Goal: Information Seeking & Learning: Learn about a topic

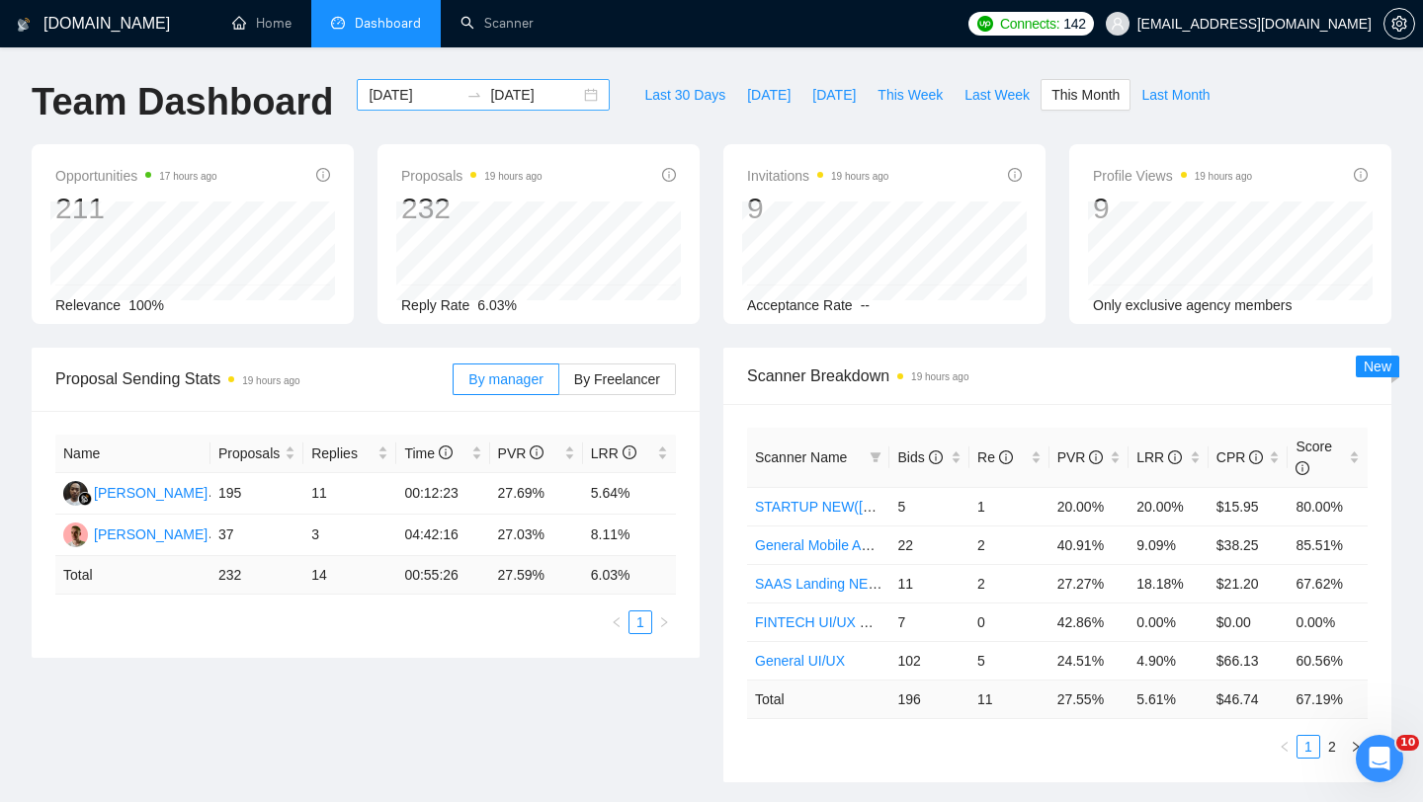
click at [576, 90] on div "[DATE] [DATE]" at bounding box center [483, 95] width 253 height 32
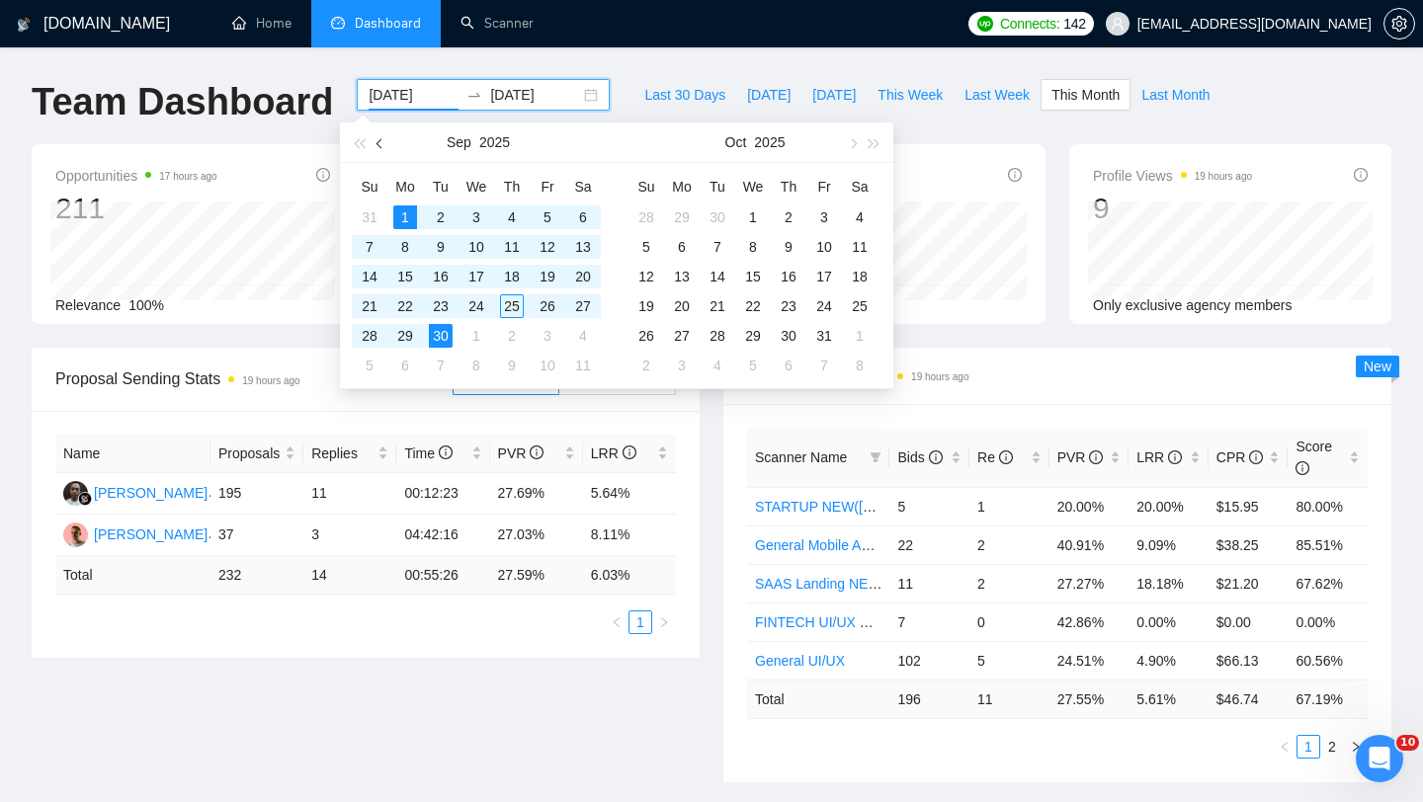
click at [384, 139] on button "button" at bounding box center [381, 143] width 22 height 40
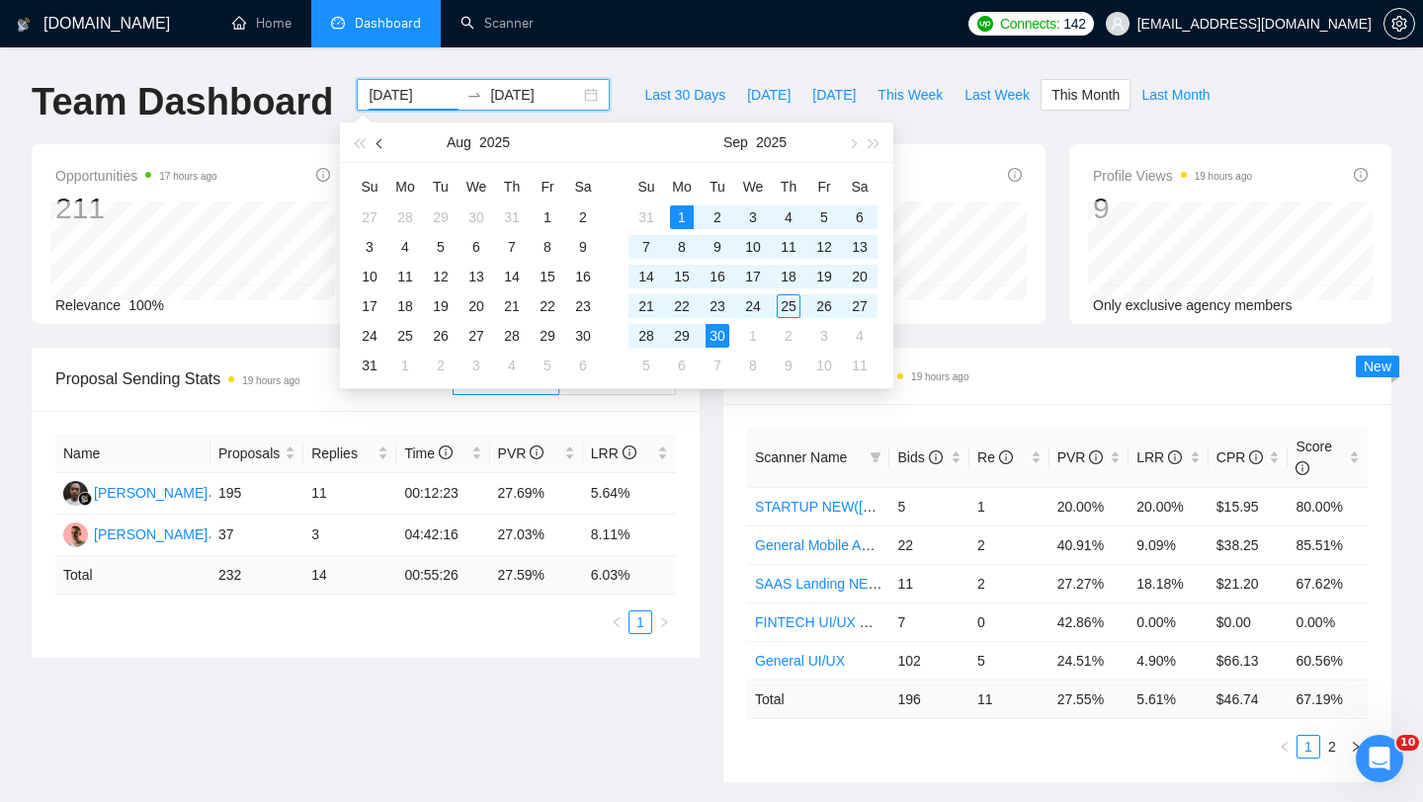
click at [384, 139] on button "button" at bounding box center [381, 143] width 22 height 40
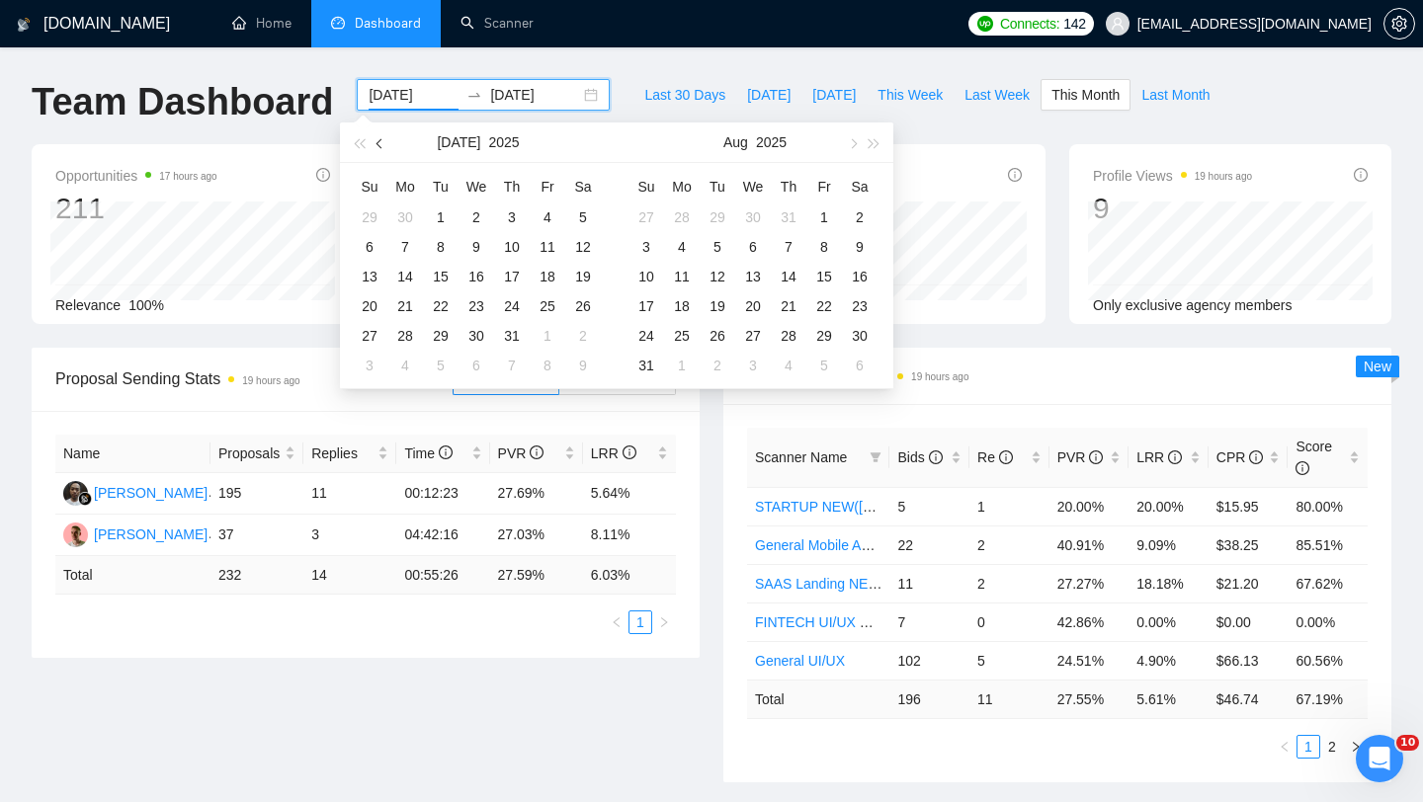
click at [383, 141] on span "button" at bounding box center [381, 143] width 10 height 10
click at [387, 137] on button "button" at bounding box center [381, 143] width 22 height 40
click at [852, 140] on span "button" at bounding box center [852, 143] width 10 height 10
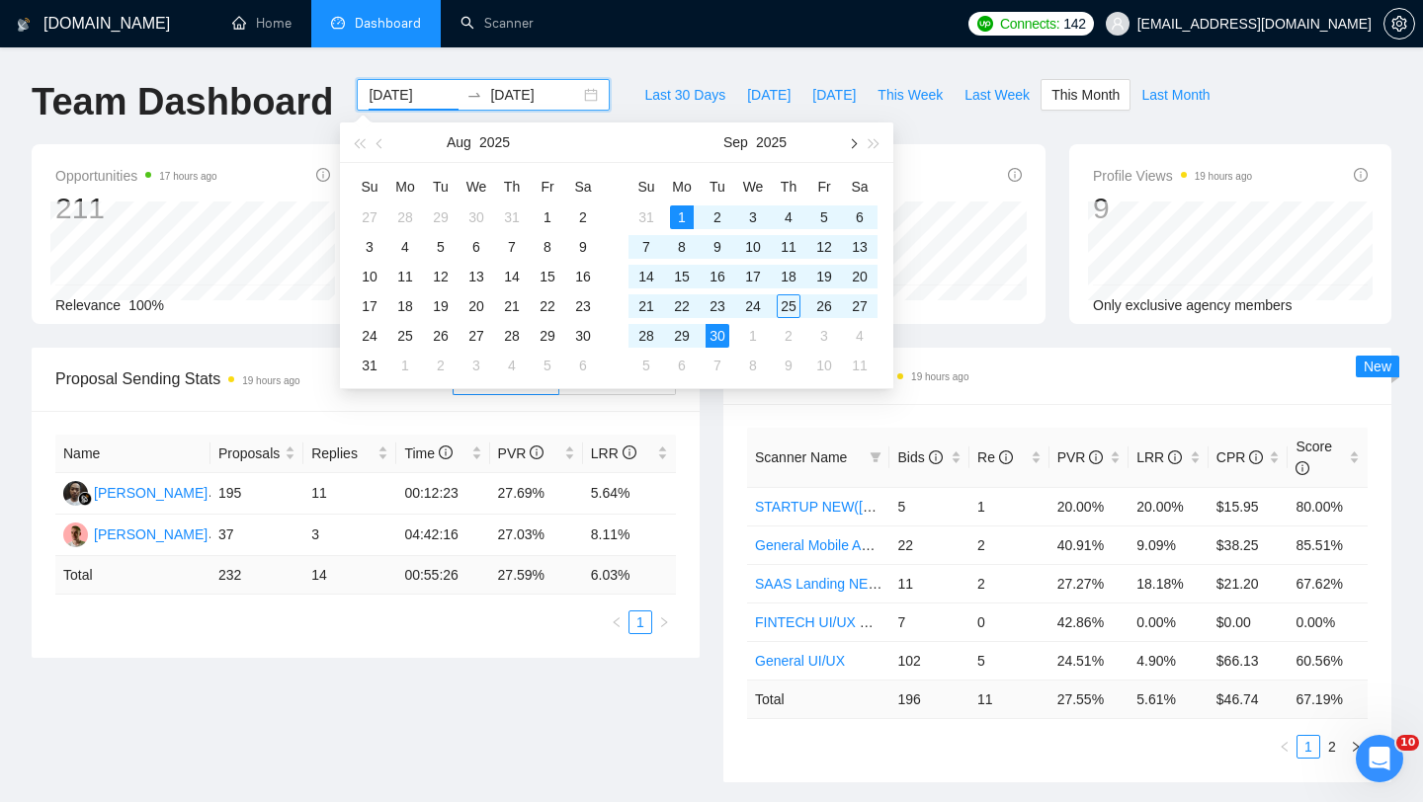
click at [853, 140] on span "button" at bounding box center [852, 143] width 10 height 10
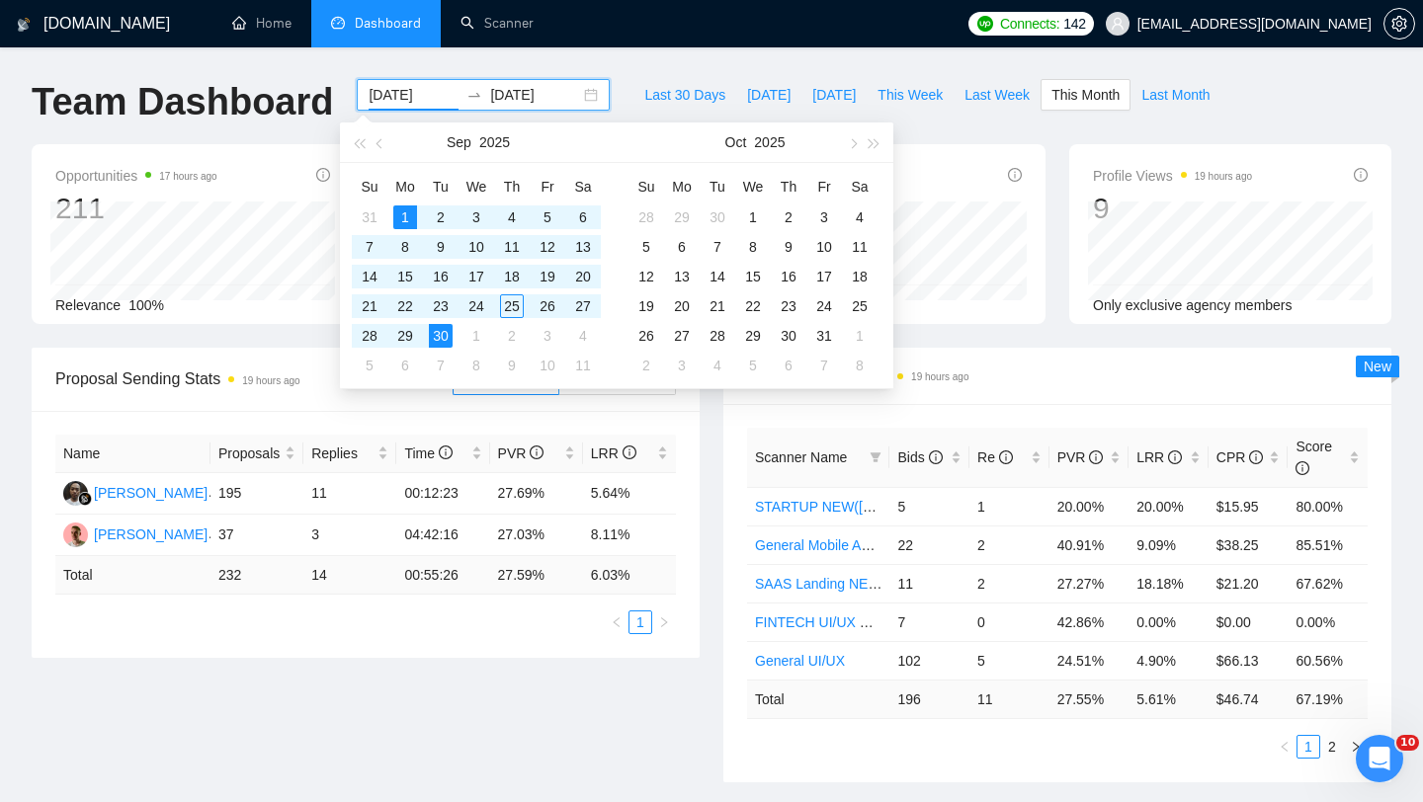
type input "[DATE]"
click at [180, 333] on div "Opportunities 17 hours ago 211 Relevance 100% Proposals 19 hours ago 232 Reply …" at bounding box center [711, 246] width 1383 height 204
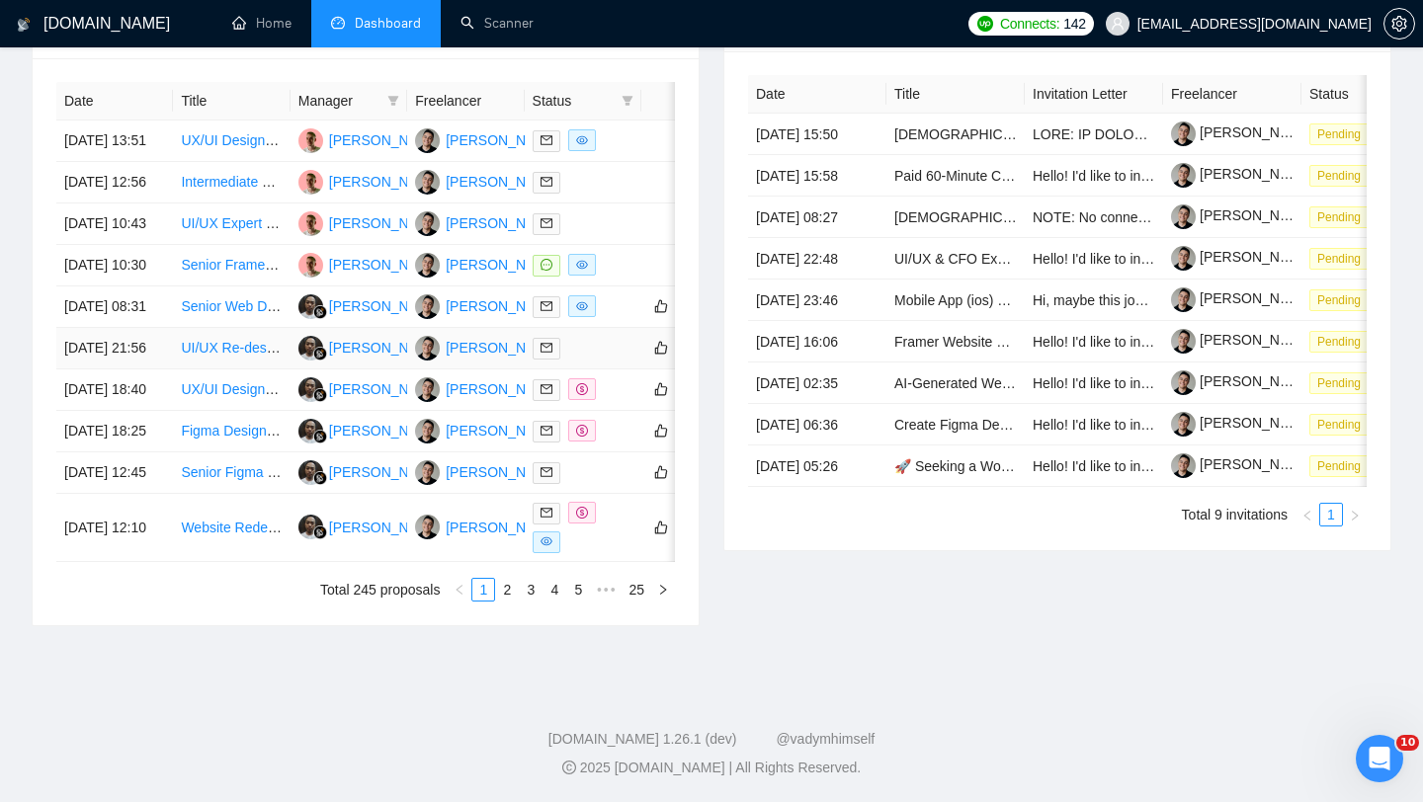
scroll to position [886, 0]
click at [618, 268] on td at bounding box center [583, 265] width 117 height 41
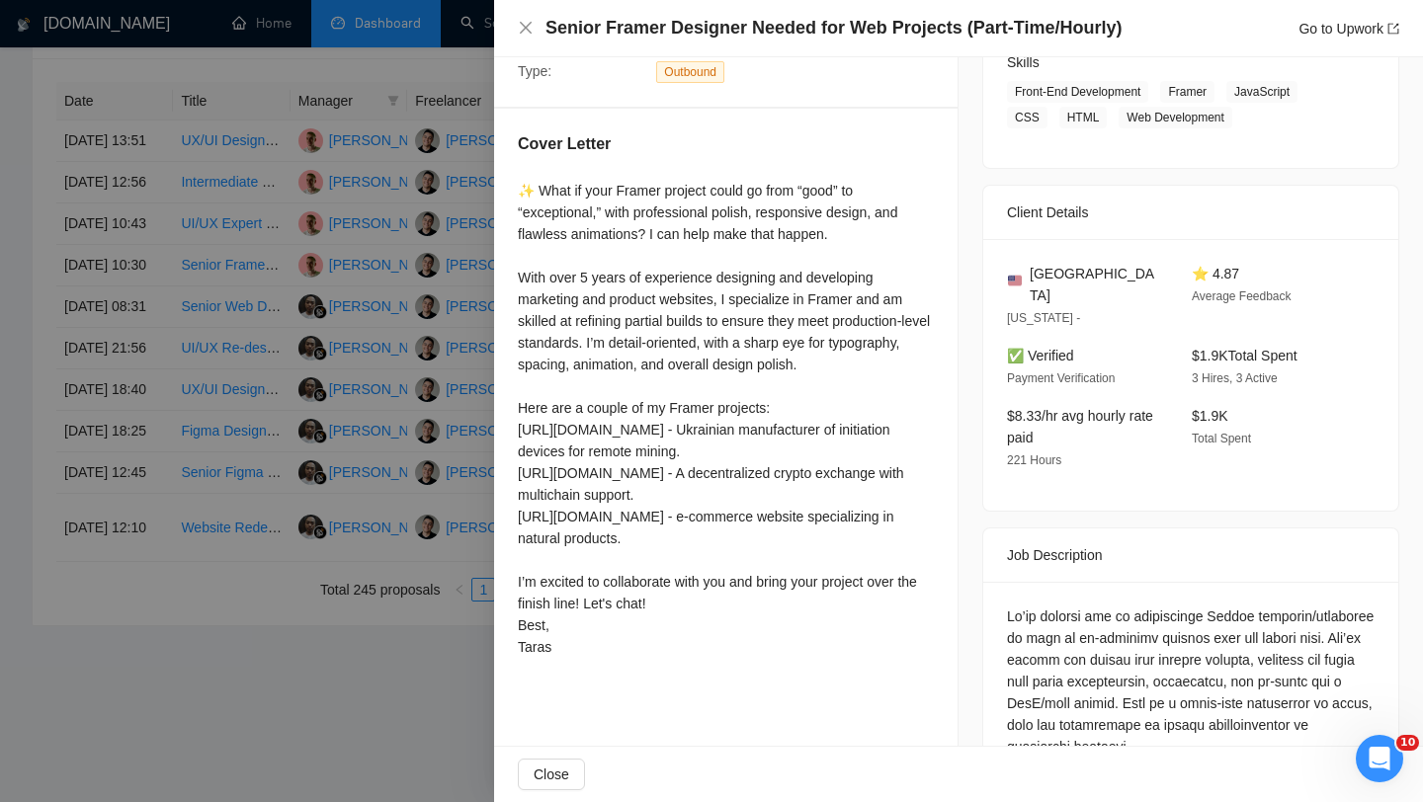
scroll to position [312, 0]
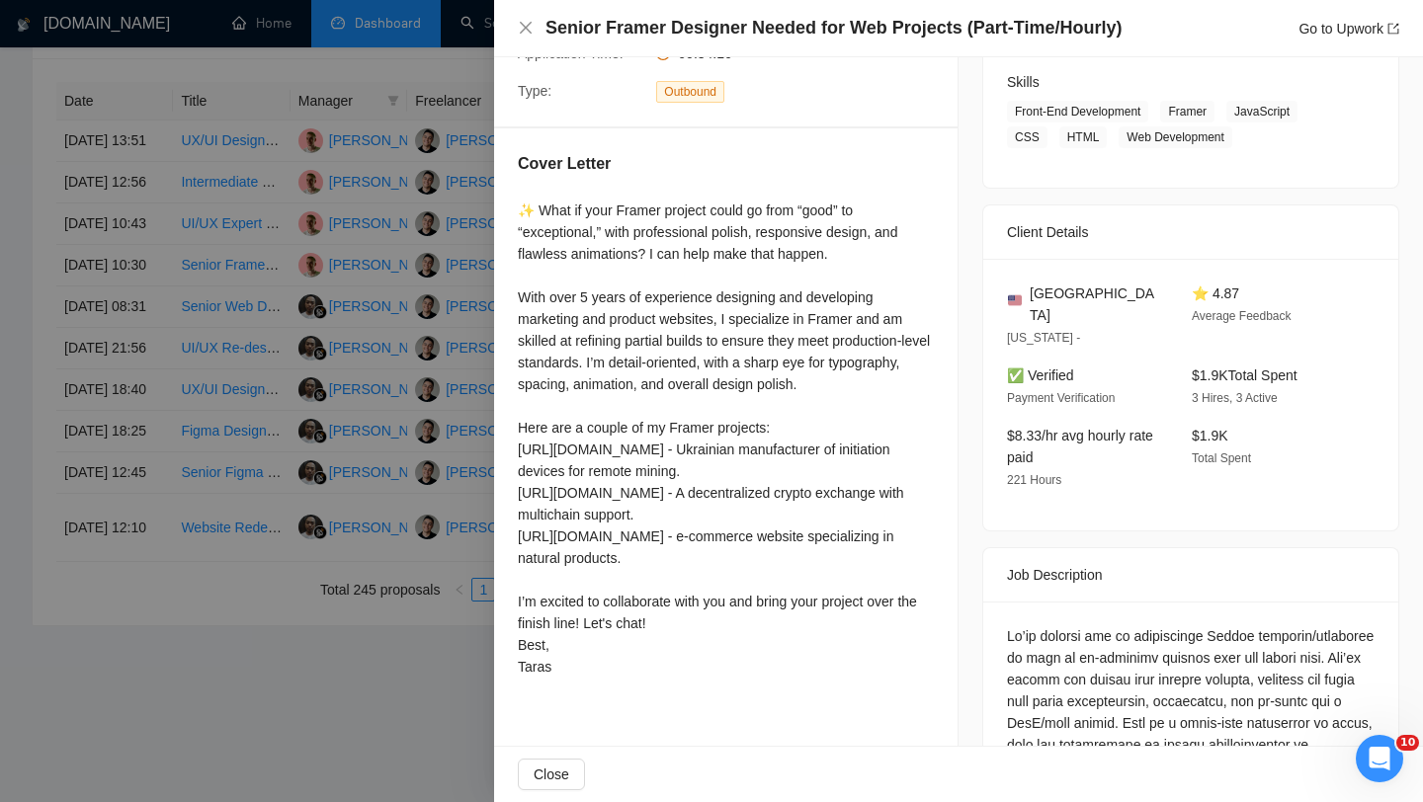
click at [456, 336] on div at bounding box center [711, 401] width 1423 height 802
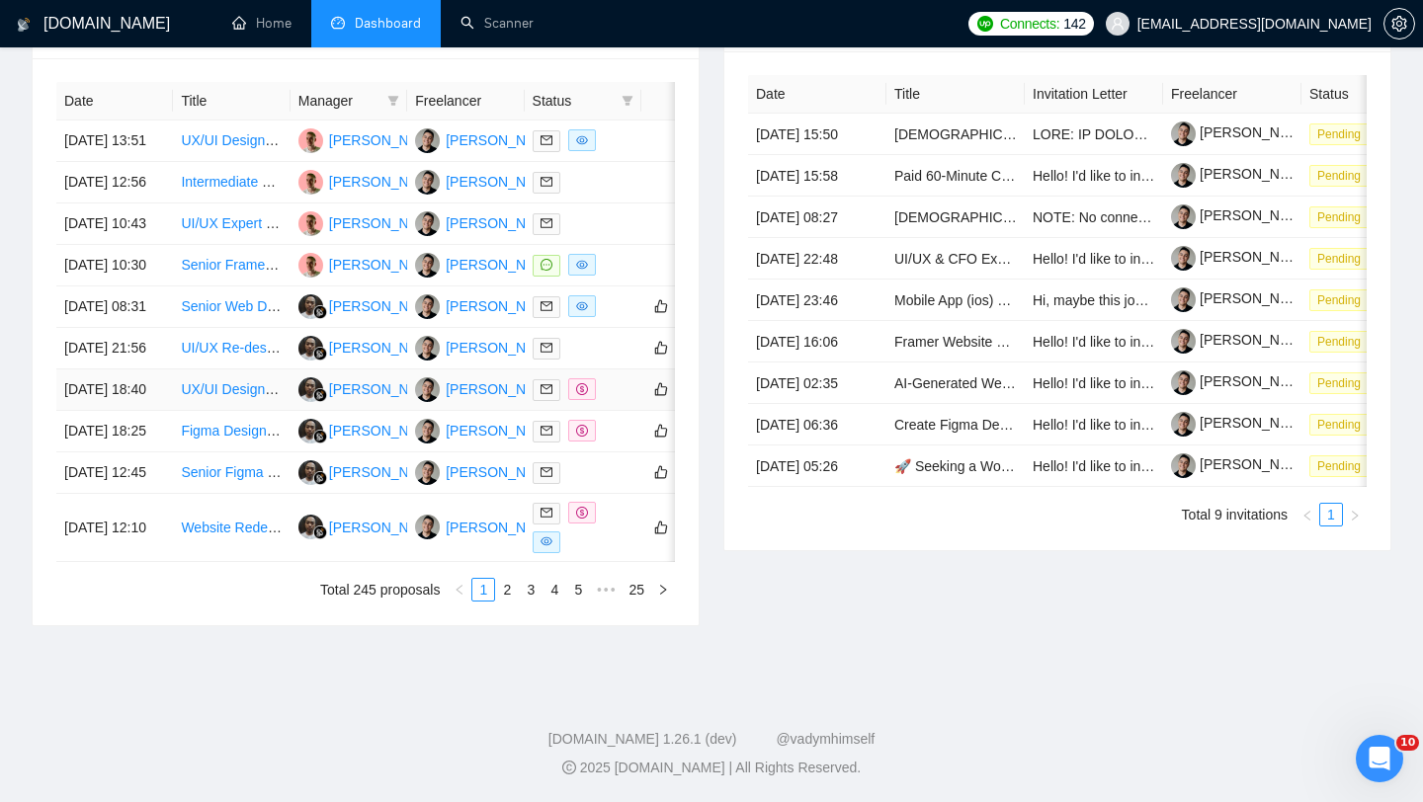
click at [610, 401] on div at bounding box center [583, 389] width 101 height 23
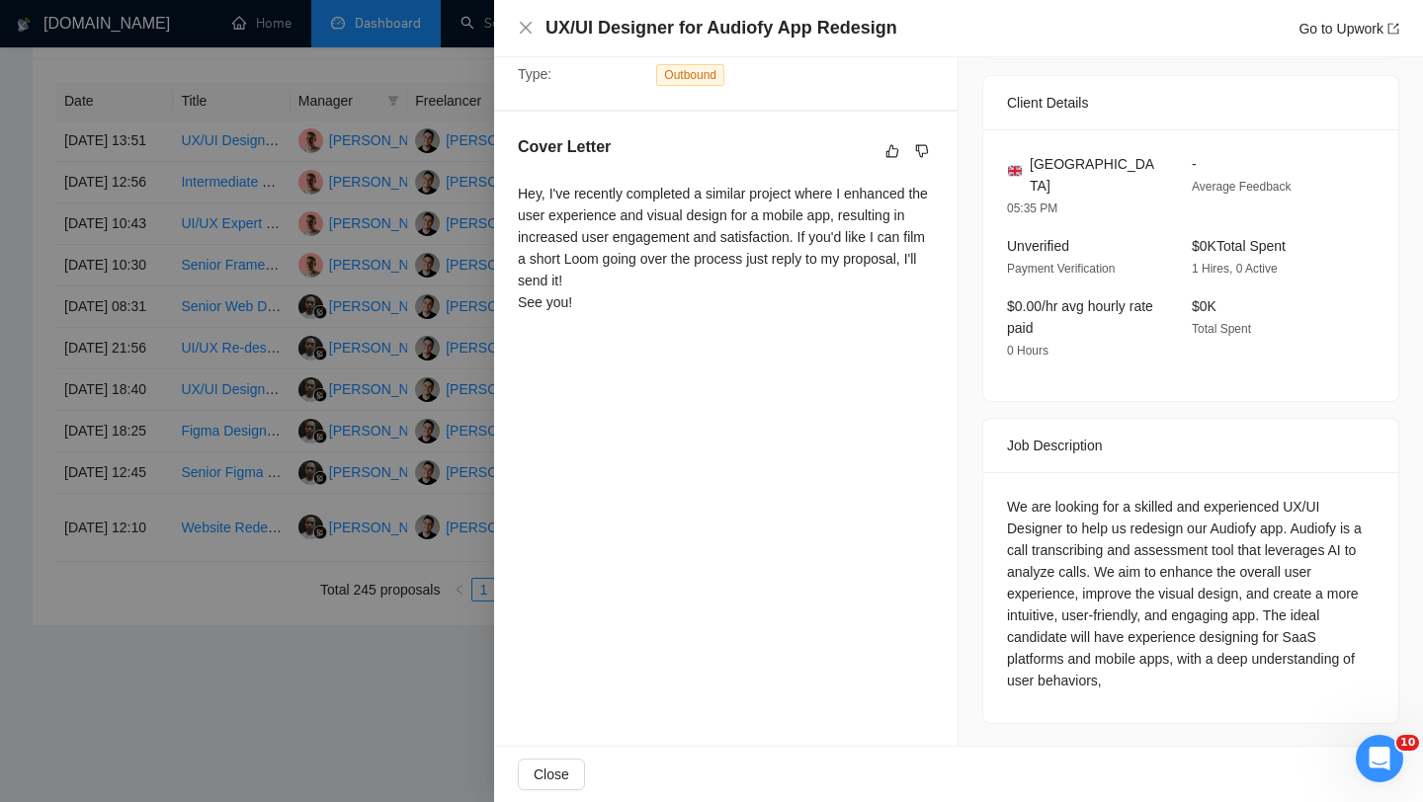
scroll to position [445, 0]
click at [473, 408] on div at bounding box center [711, 401] width 1423 height 802
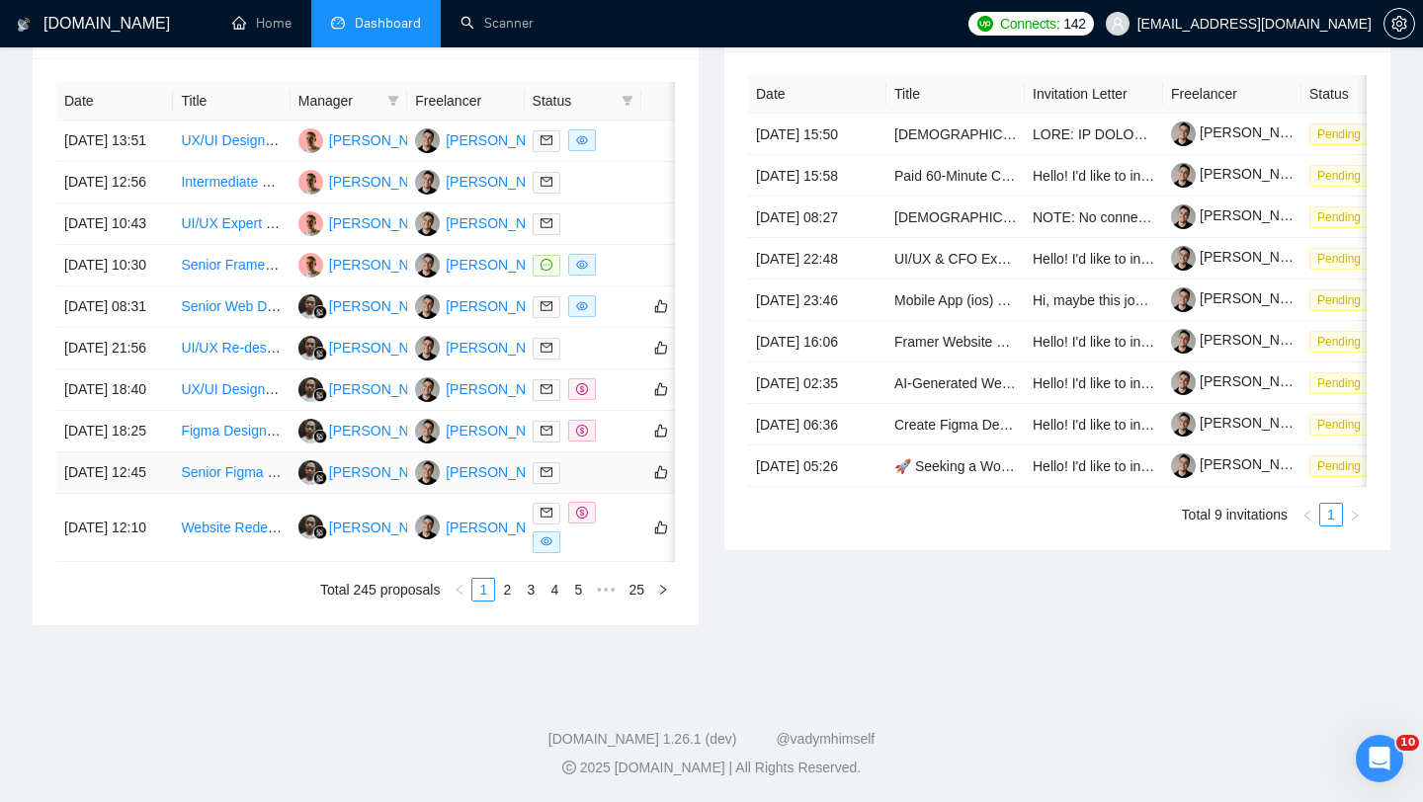
click at [630, 494] on td at bounding box center [583, 472] width 117 height 41
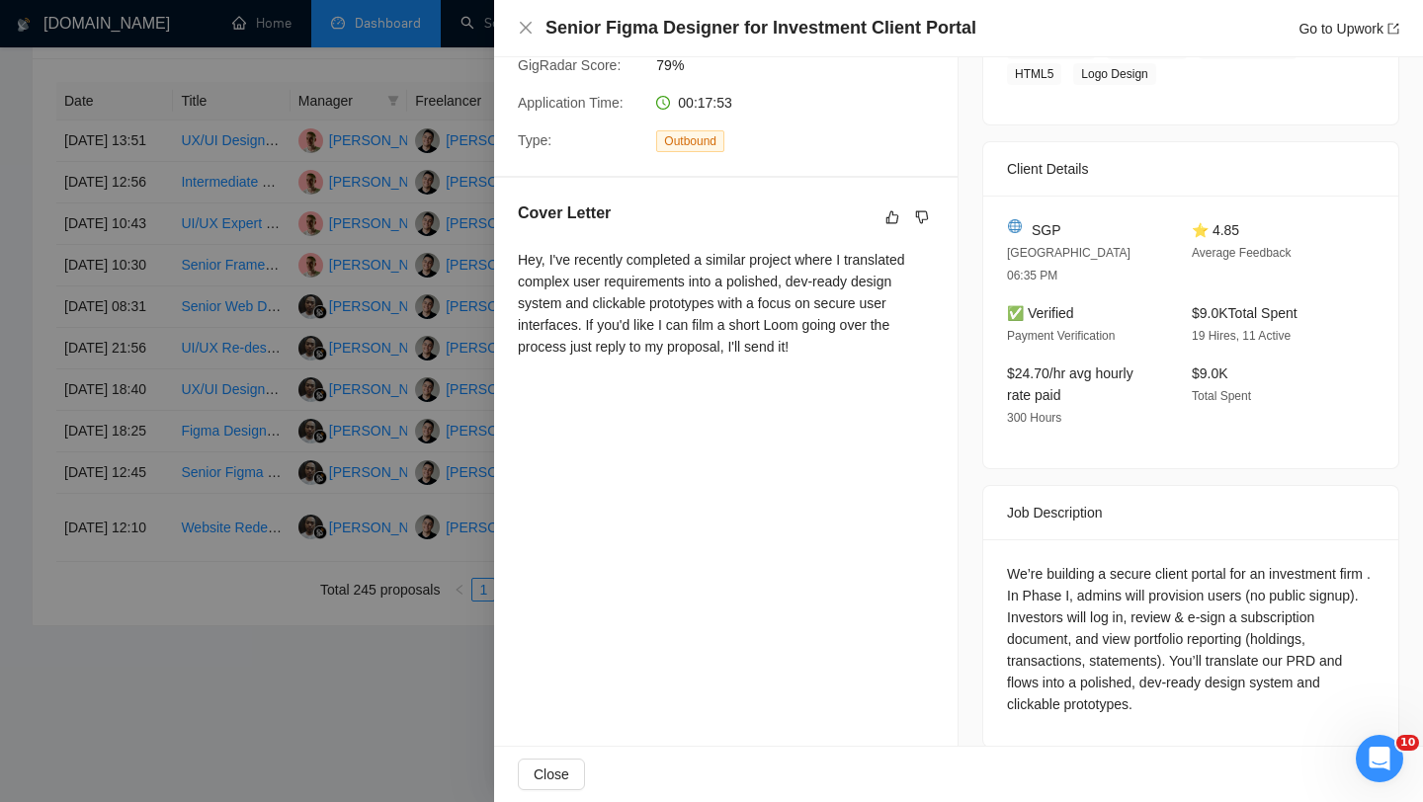
scroll to position [930, 0]
click at [381, 377] on div at bounding box center [711, 401] width 1423 height 802
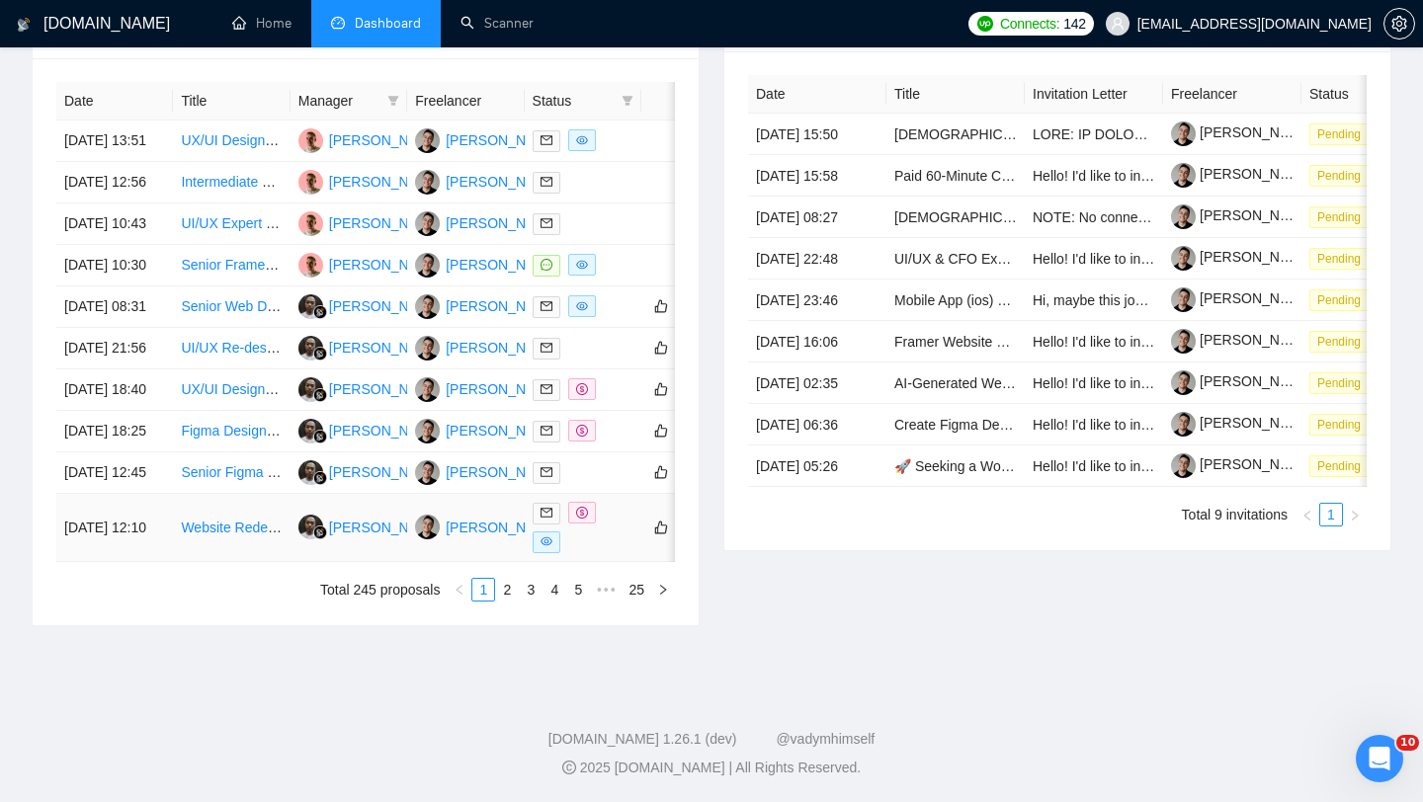
click at [602, 553] on div at bounding box center [583, 527] width 101 height 51
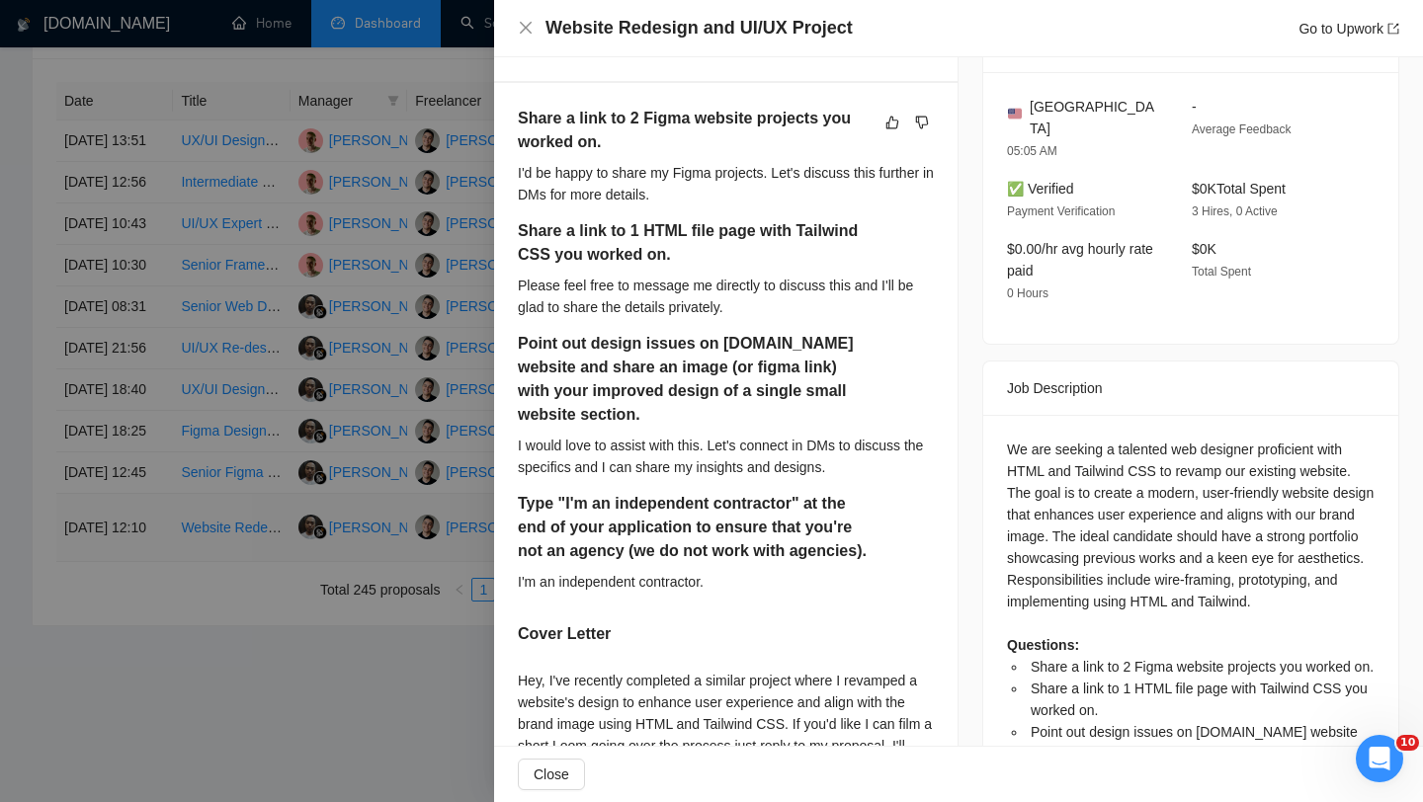
scroll to position [664, 0]
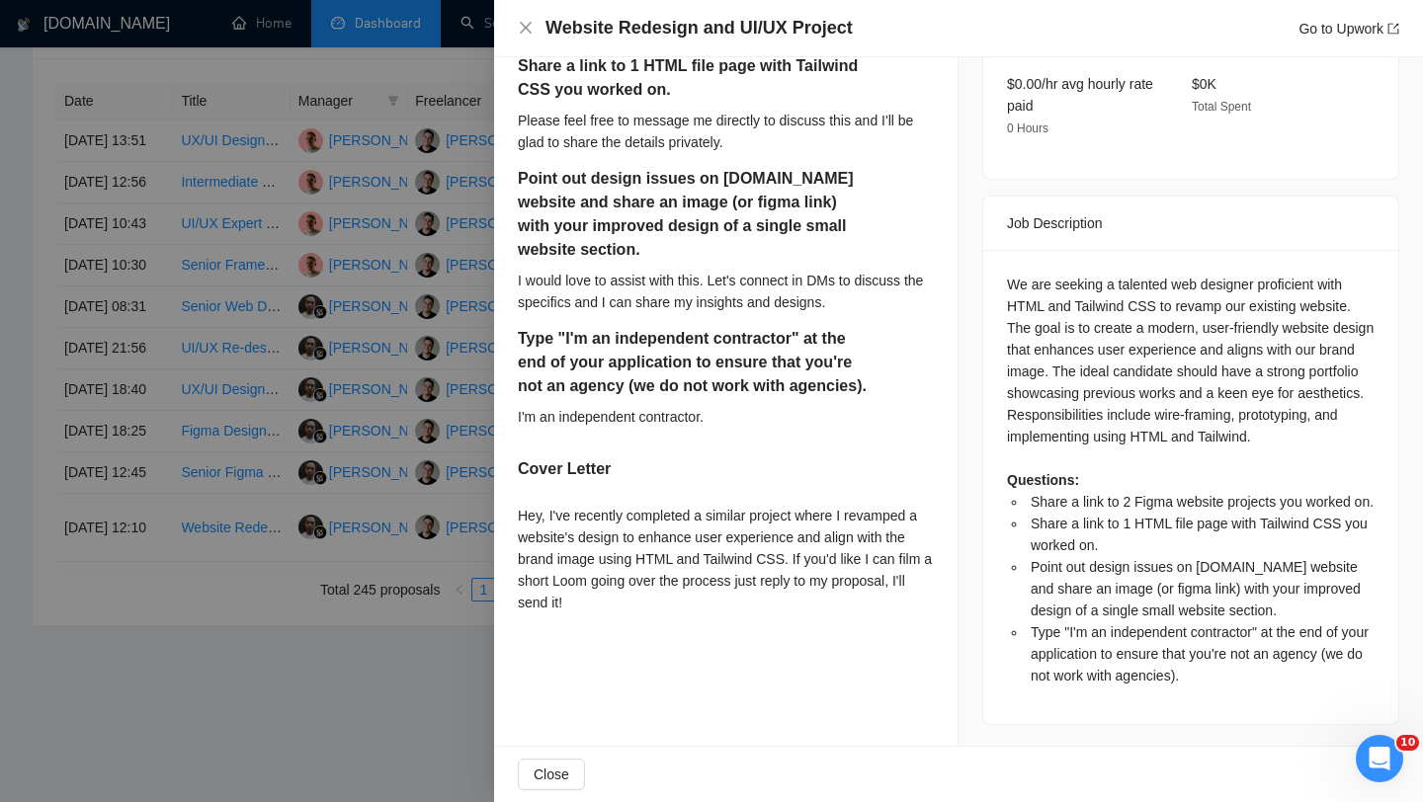
click at [420, 544] on div at bounding box center [711, 401] width 1423 height 802
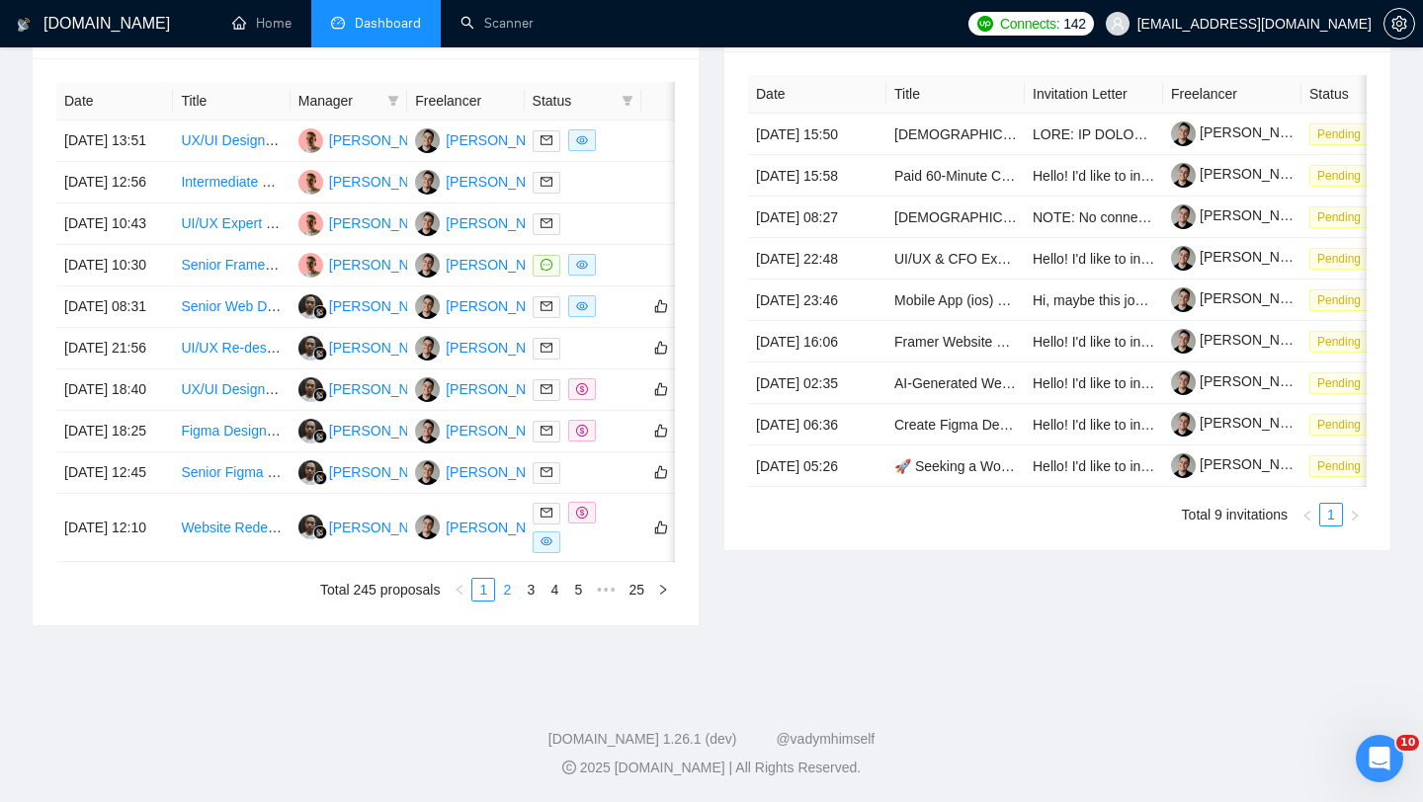
click at [510, 601] on link "2" at bounding box center [507, 590] width 22 height 22
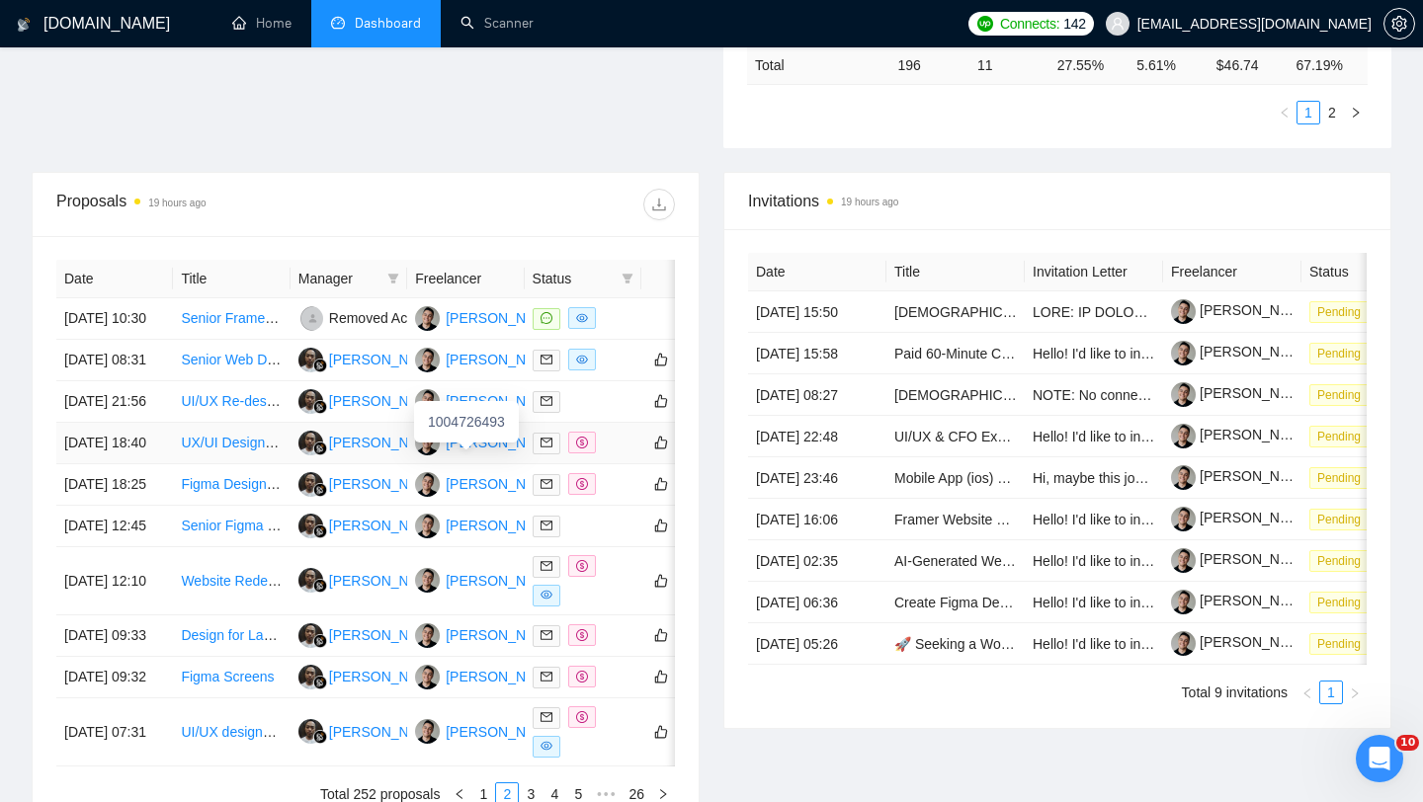
scroll to position [640, 0]
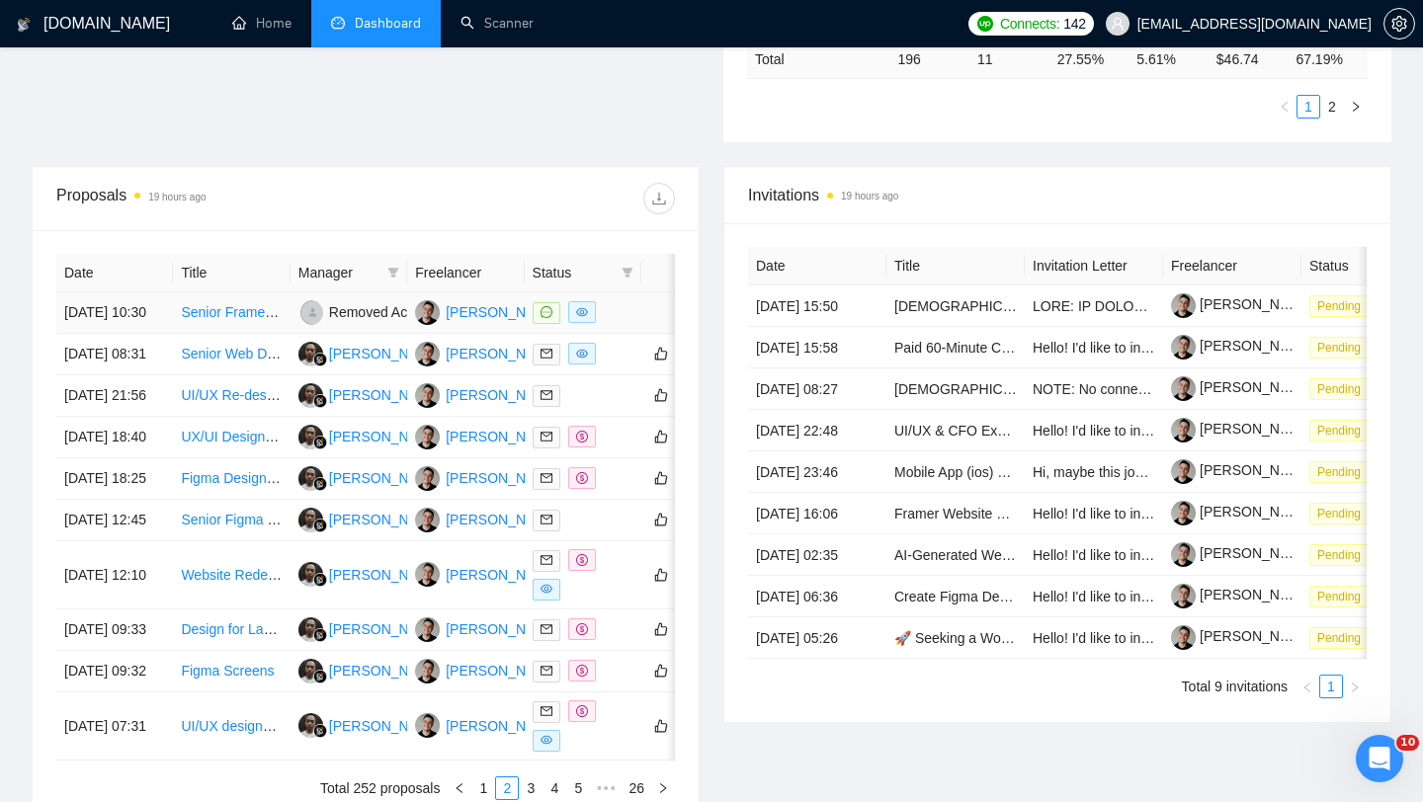
click at [633, 333] on td at bounding box center [583, 312] width 117 height 41
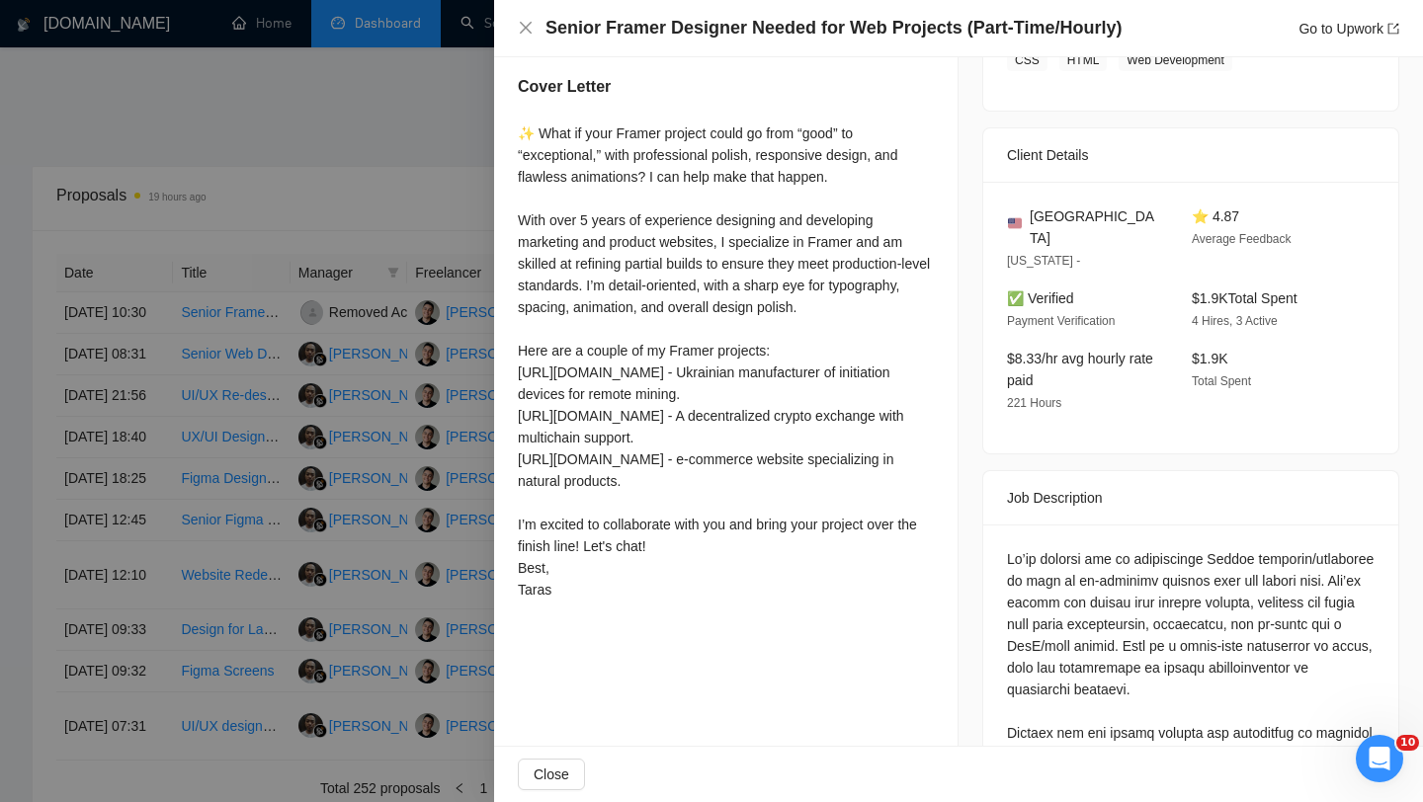
scroll to position [232, 0]
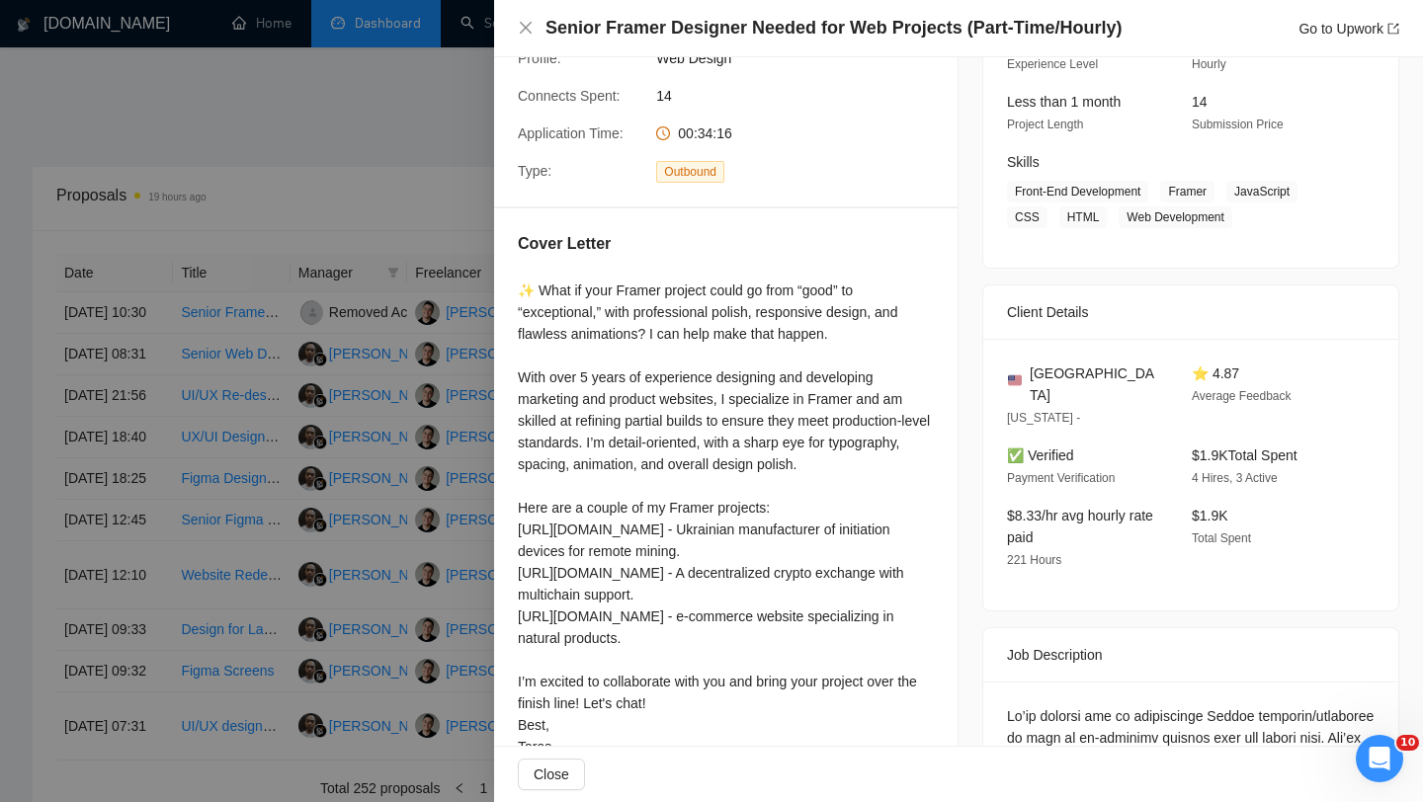
click at [452, 388] on div at bounding box center [711, 401] width 1423 height 802
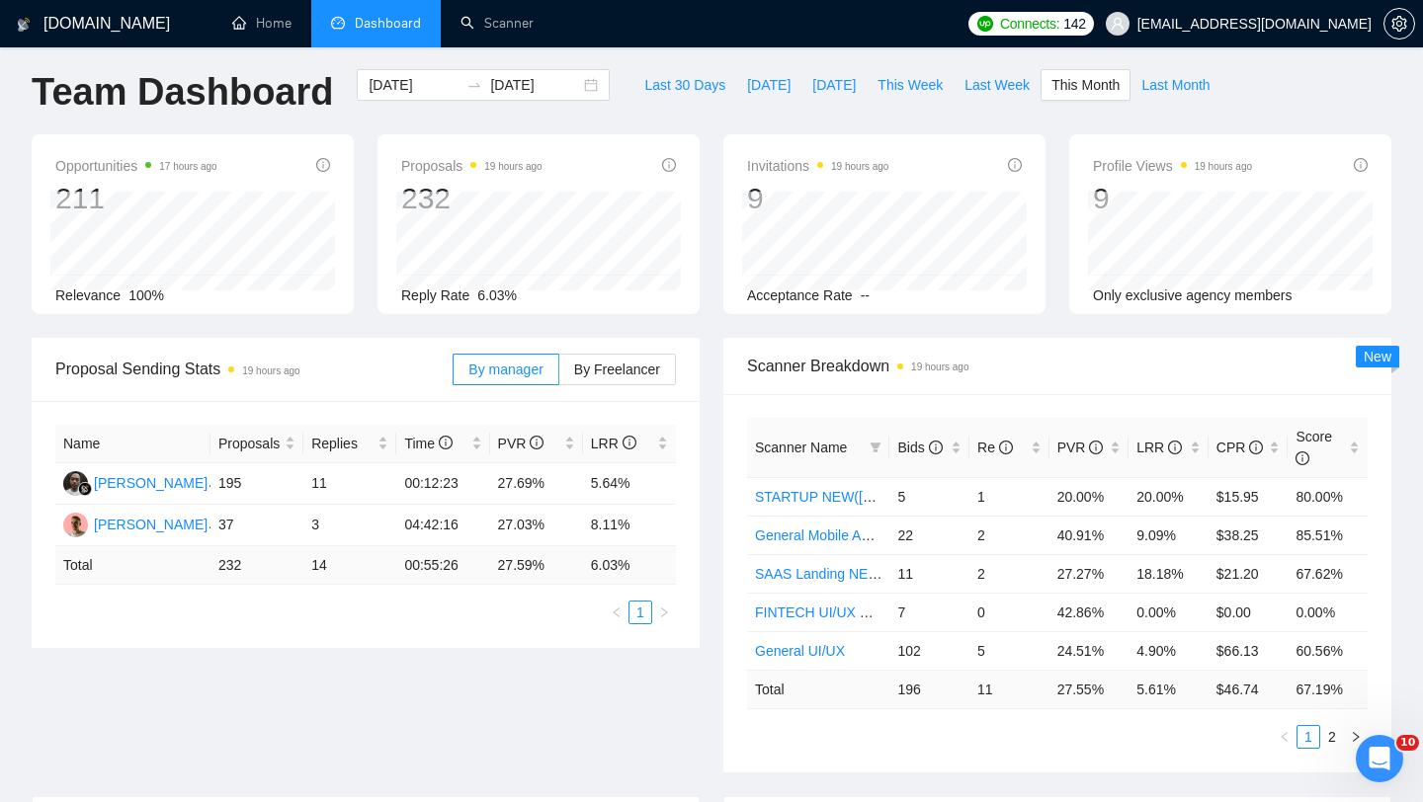
scroll to position [3, 0]
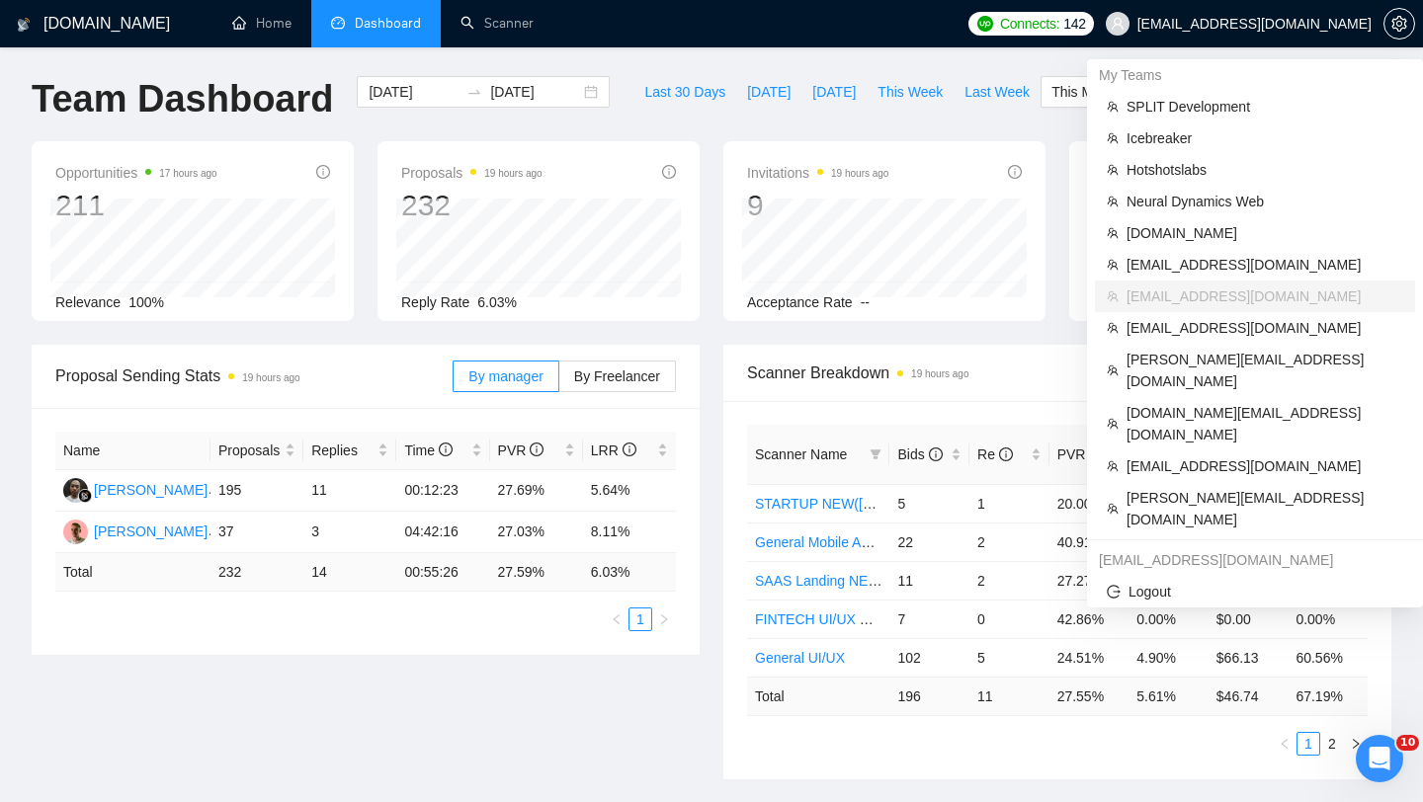
click at [1274, 37] on span "[EMAIL_ADDRESS][DOMAIN_NAME]" at bounding box center [1238, 23] width 289 height 63
click at [1157, 115] on span "SPLIT Development" at bounding box center [1264, 107] width 277 height 22
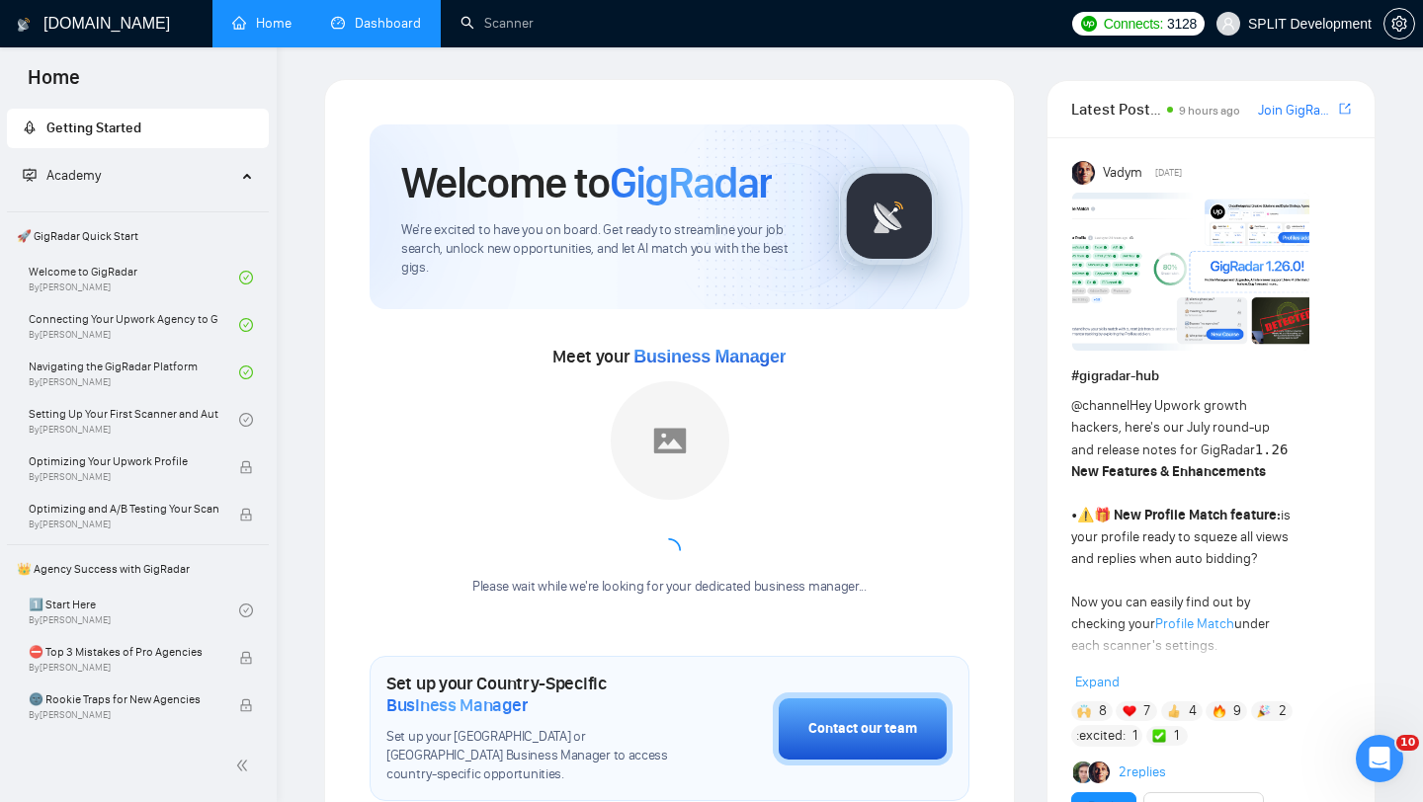
click at [383, 29] on link "Dashboard" at bounding box center [376, 23] width 90 height 17
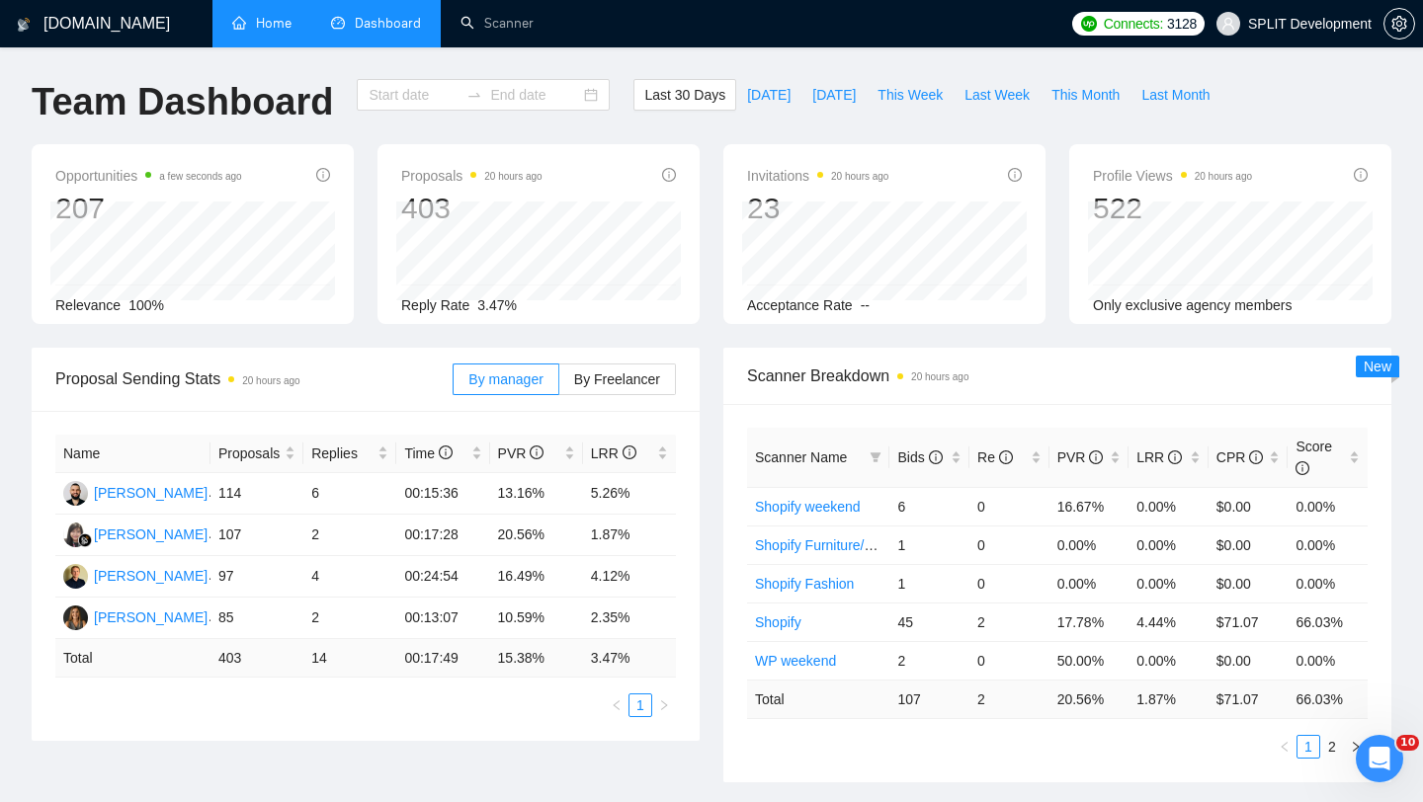
type input "[DATE]"
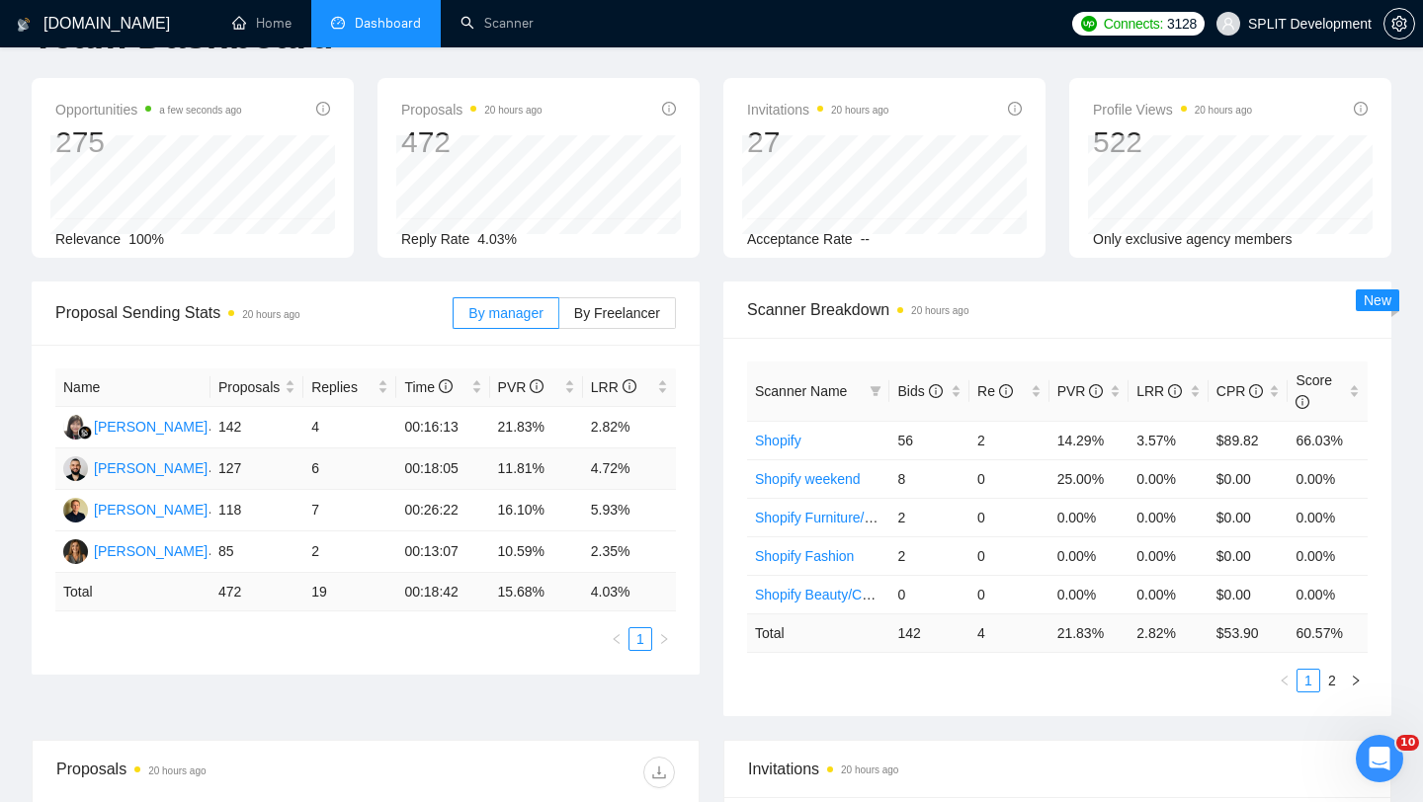
scroll to position [143, 0]
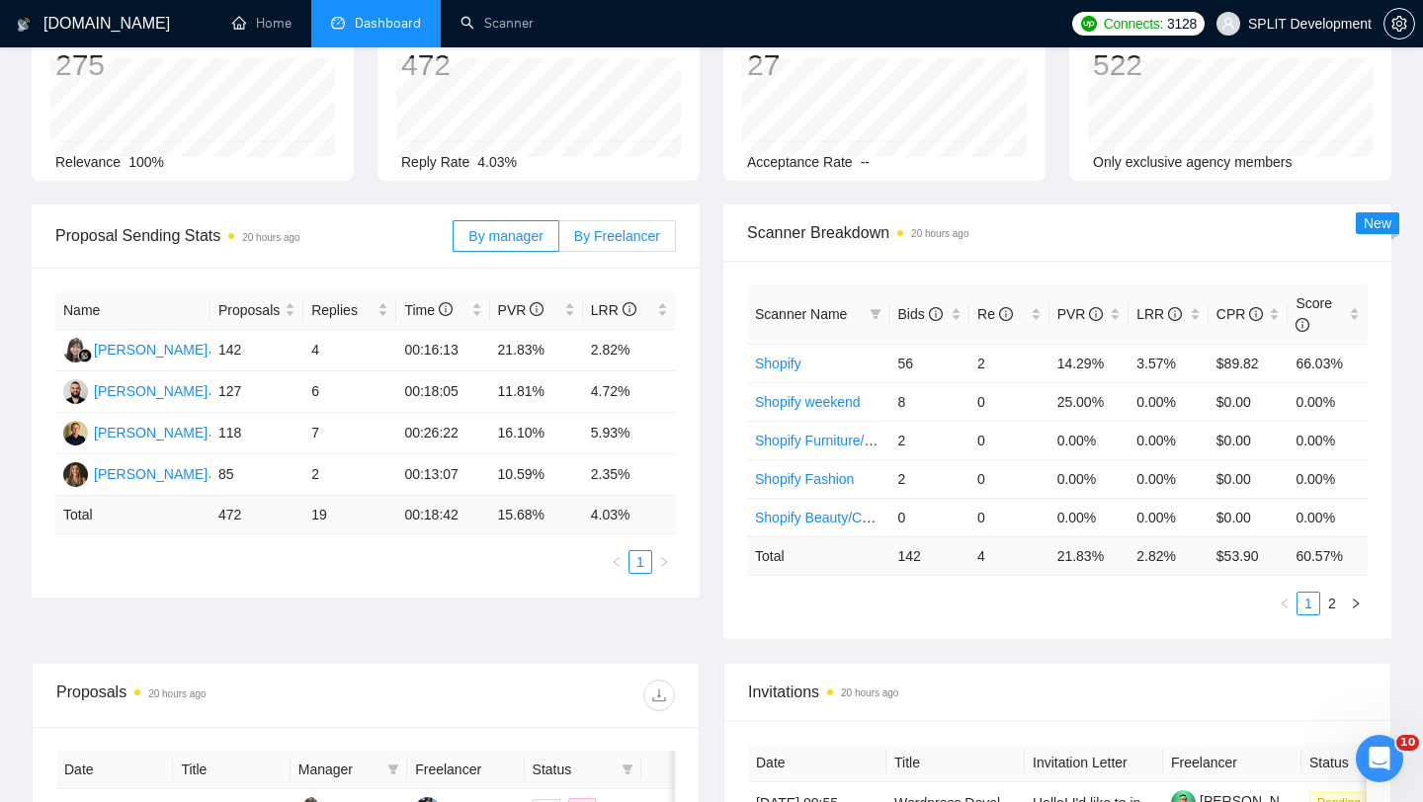
click at [596, 247] on label "By Freelancer" at bounding box center [617, 236] width 117 height 32
click at [559, 241] on input "By Freelancer" at bounding box center [559, 241] width 0 height 0
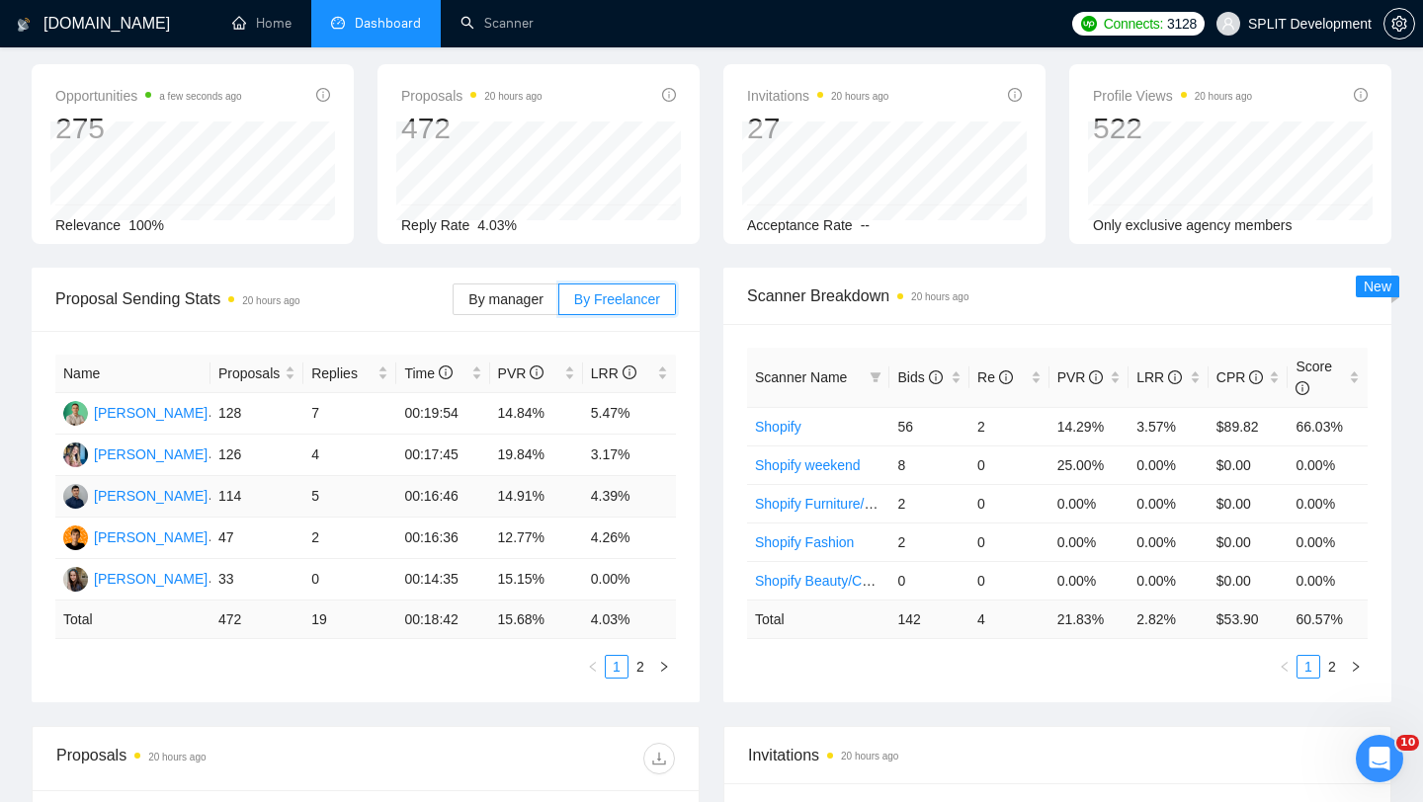
scroll to position [67, 0]
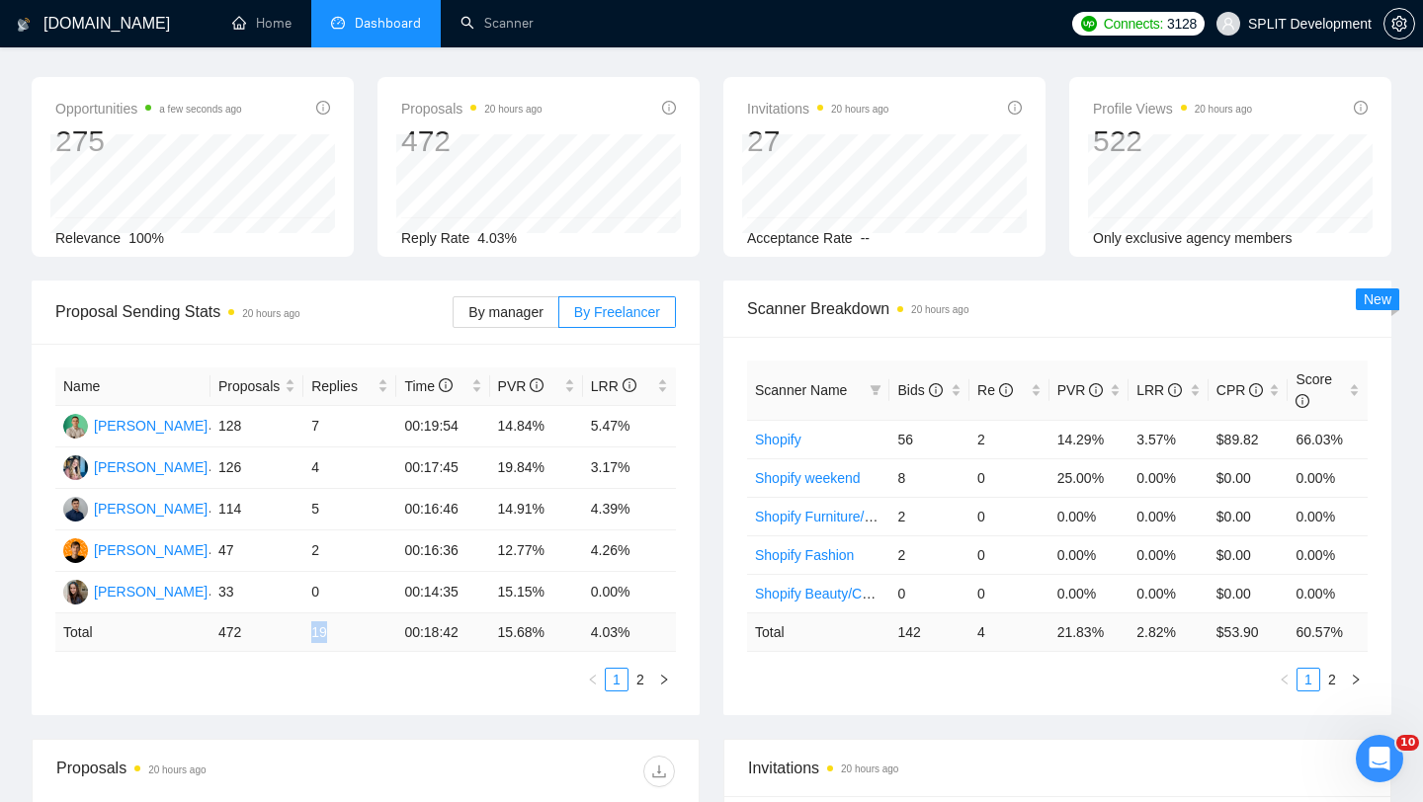
drag, startPoint x: 309, startPoint y: 638, endPoint x: 348, endPoint y: 638, distance: 38.5
click at [348, 638] on td "19" at bounding box center [349, 633] width 93 height 39
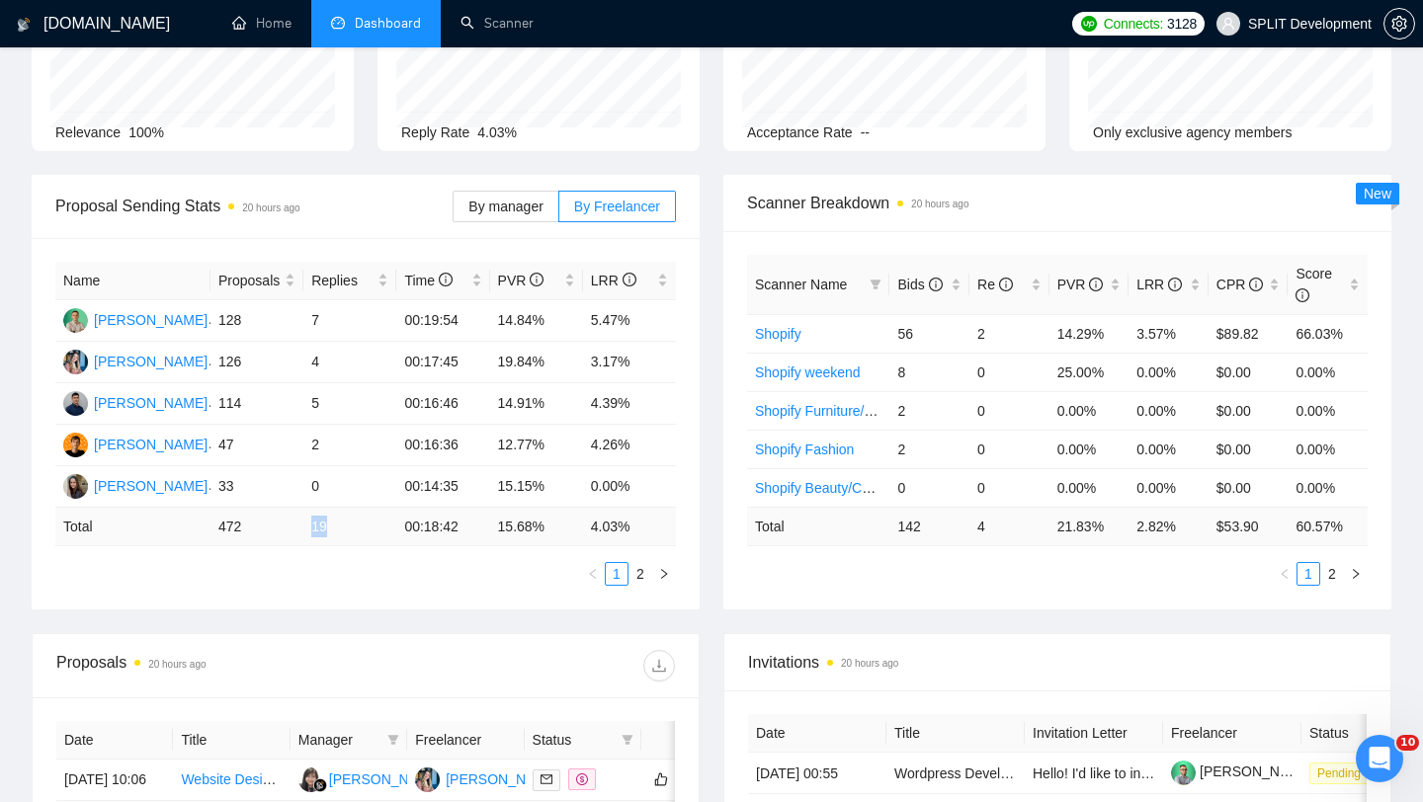
scroll to position [450, 0]
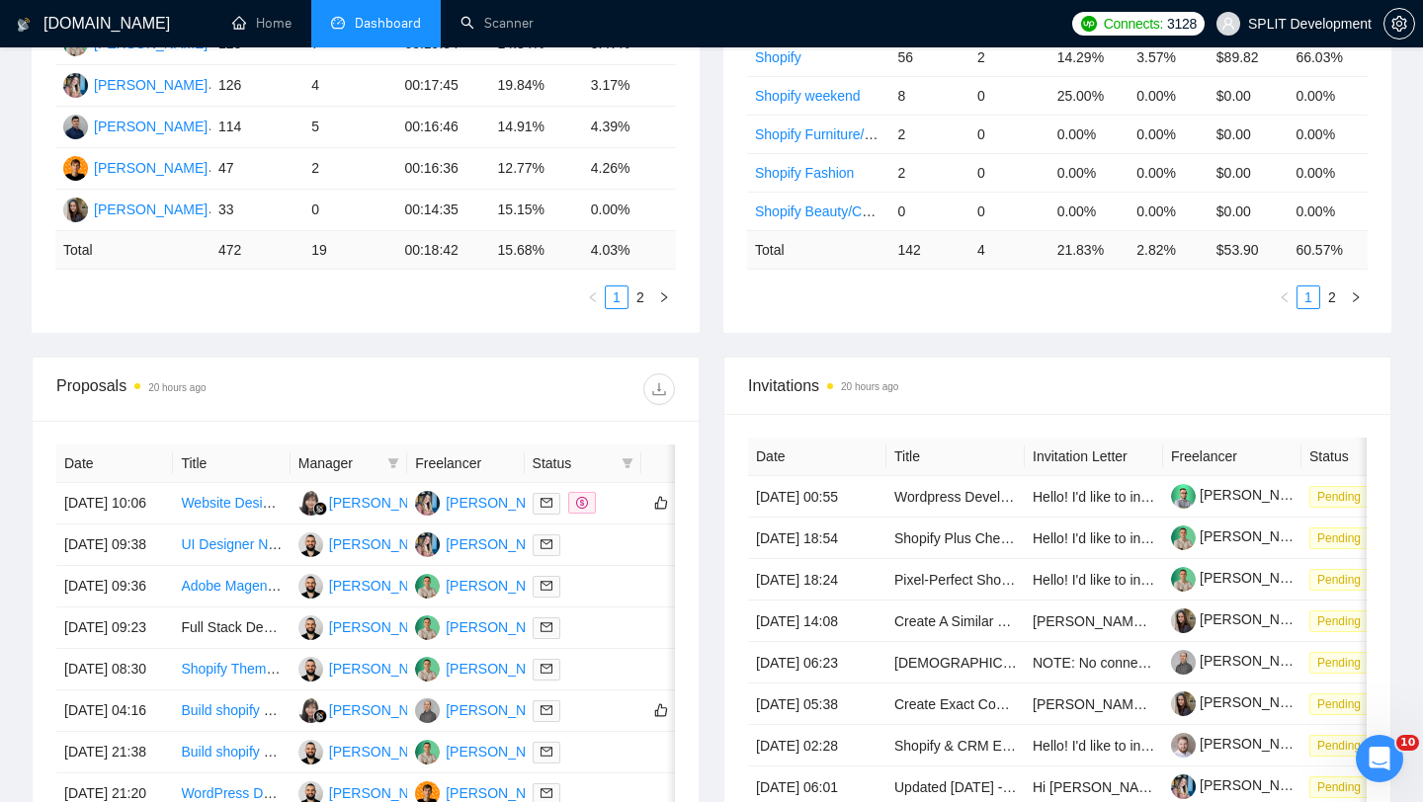
click at [358, 373] on div "Proposals 20 hours ago" at bounding box center [210, 389] width 309 height 32
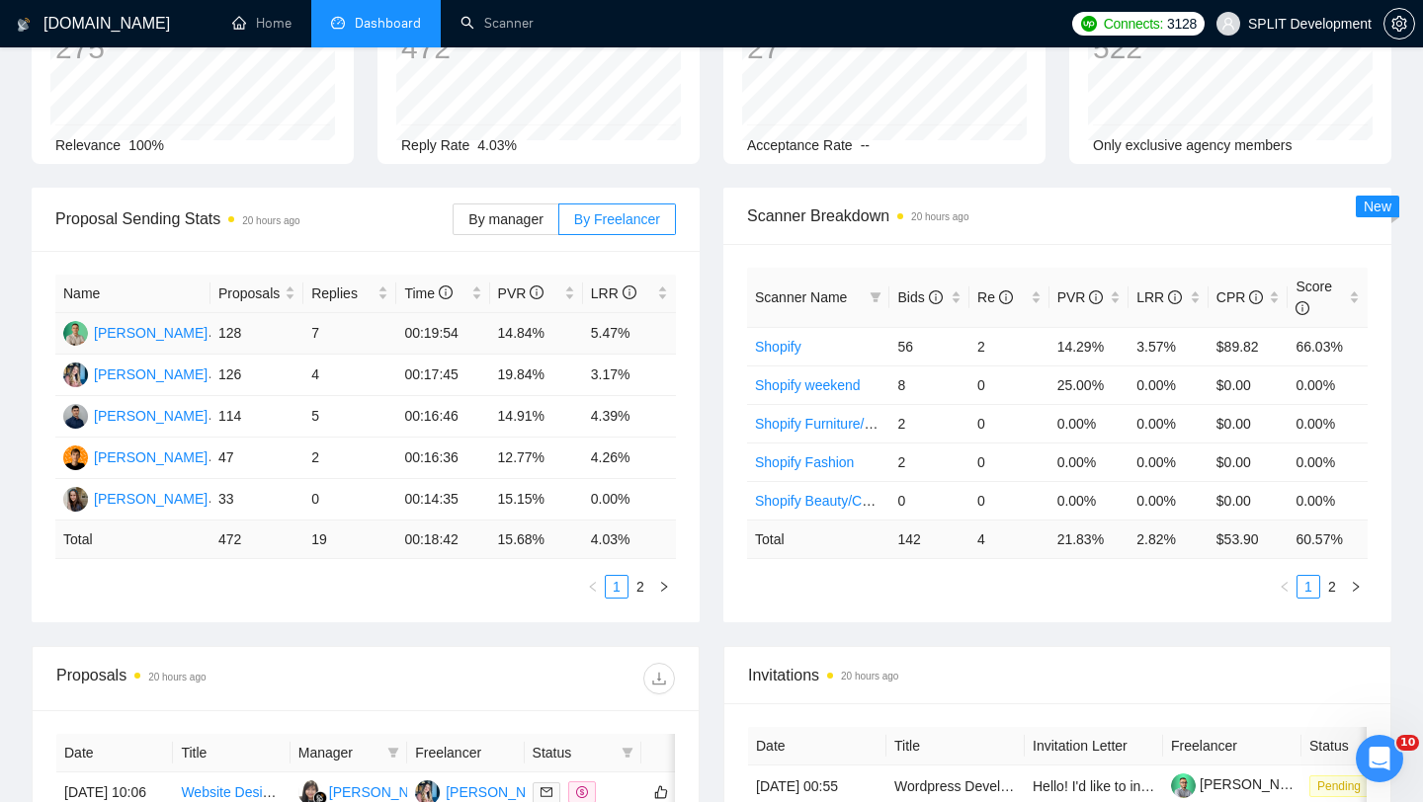
scroll to position [112, 0]
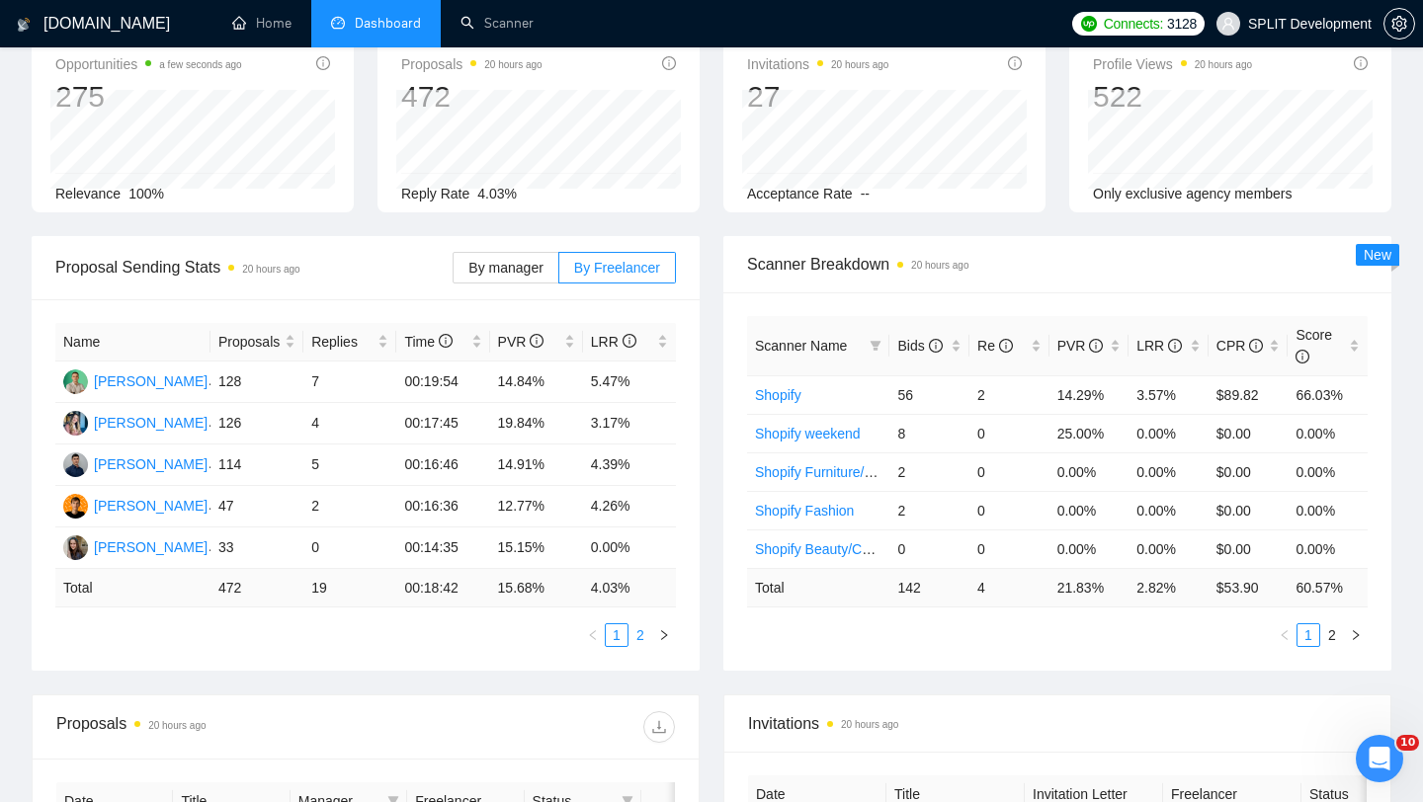
click at [639, 626] on link "2" at bounding box center [640, 635] width 22 height 22
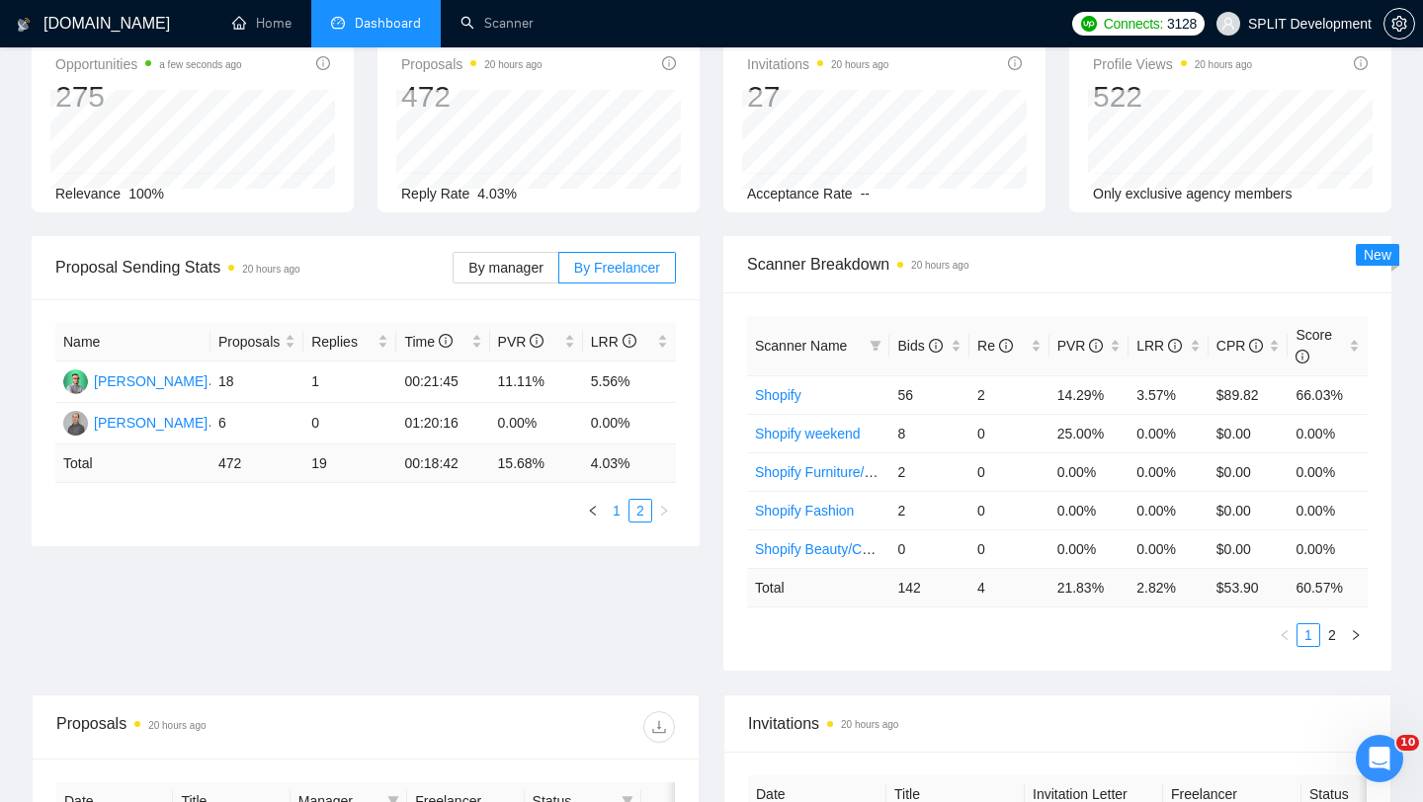
click at [614, 511] on link "1" at bounding box center [617, 511] width 22 height 22
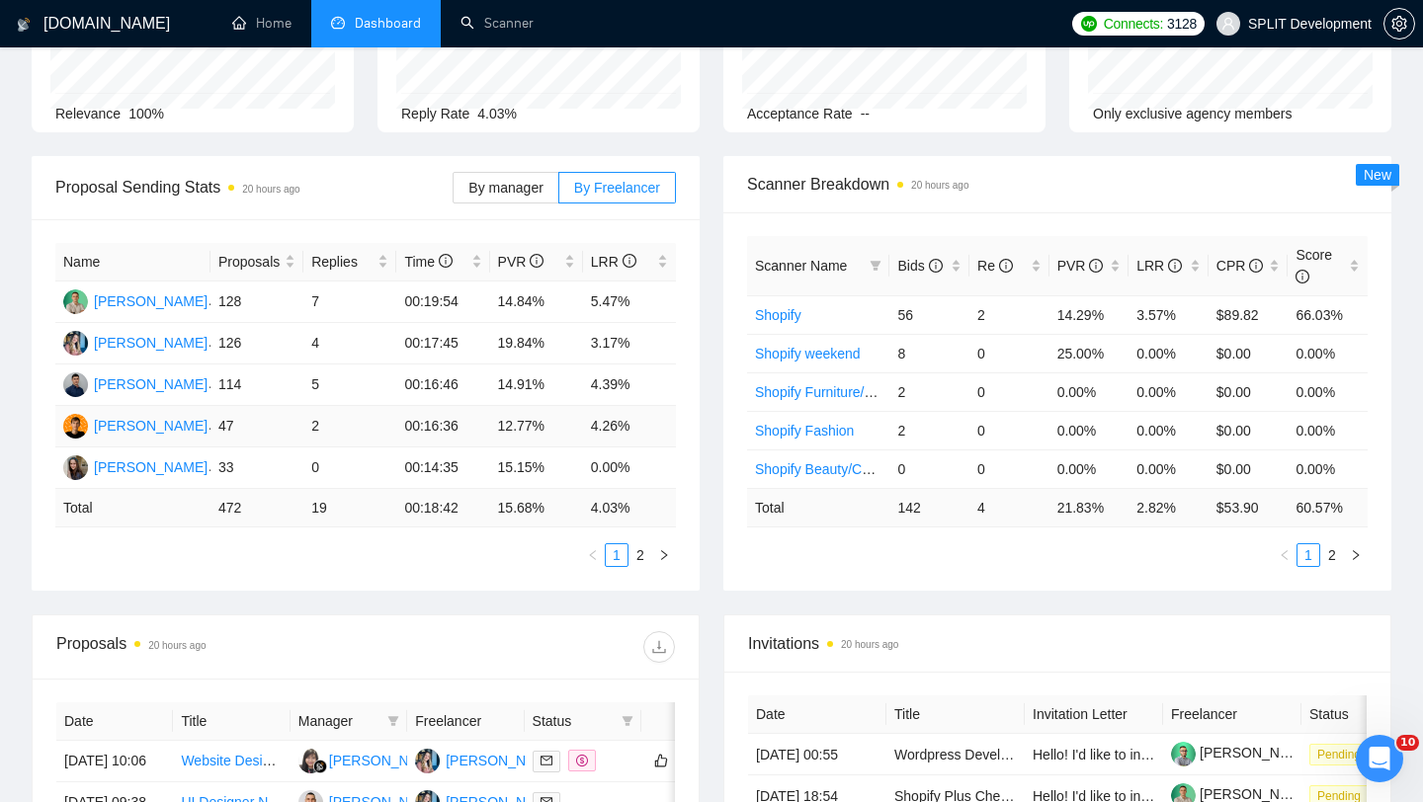
scroll to position [227, 0]
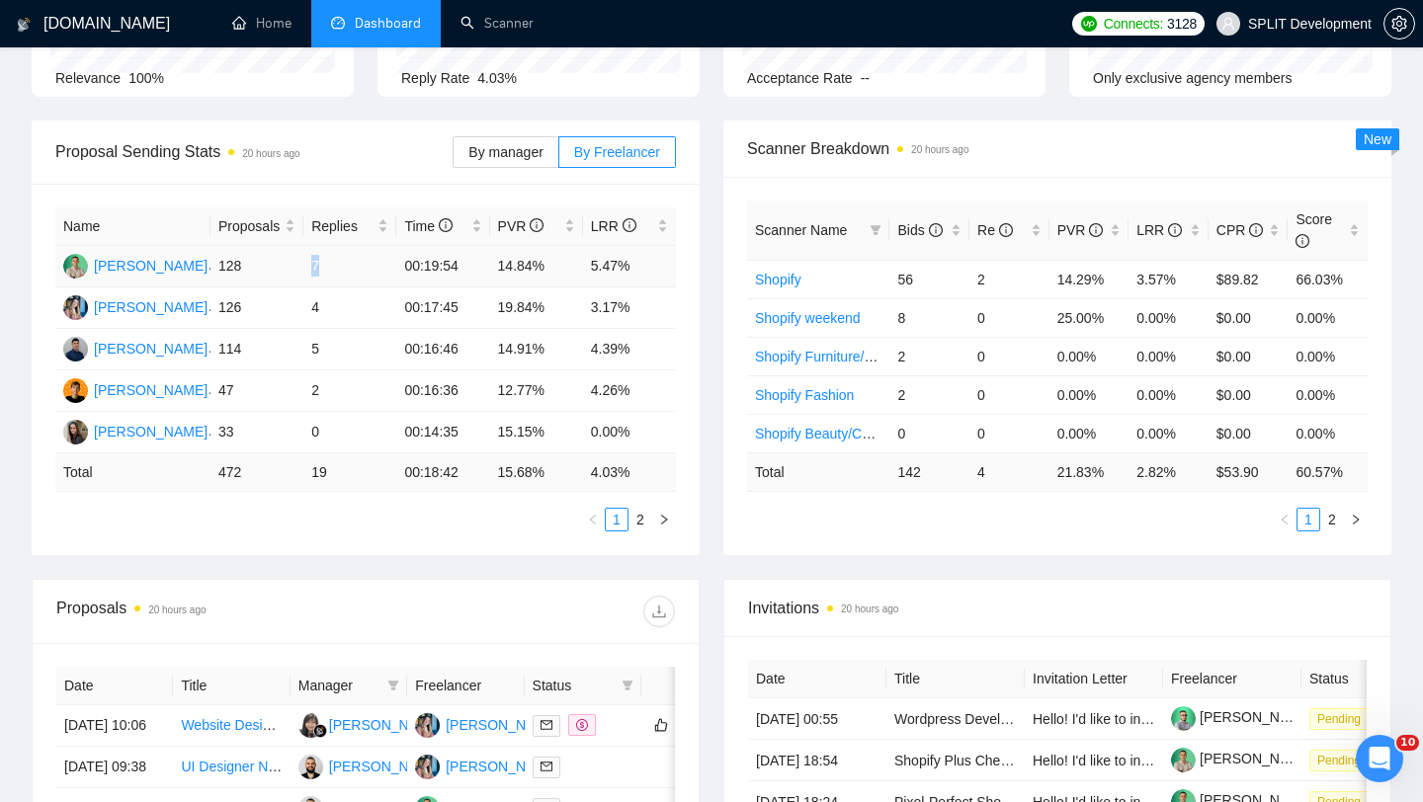
drag, startPoint x: 306, startPoint y: 263, endPoint x: 358, endPoint y: 281, distance: 54.4
click at [358, 281] on td "7" at bounding box center [349, 266] width 93 height 41
drag, startPoint x: 304, startPoint y: 303, endPoint x: 319, endPoint y: 307, distance: 15.3
click at [318, 307] on td "4" at bounding box center [349, 307] width 93 height 41
click at [317, 340] on td "5" at bounding box center [349, 349] width 93 height 41
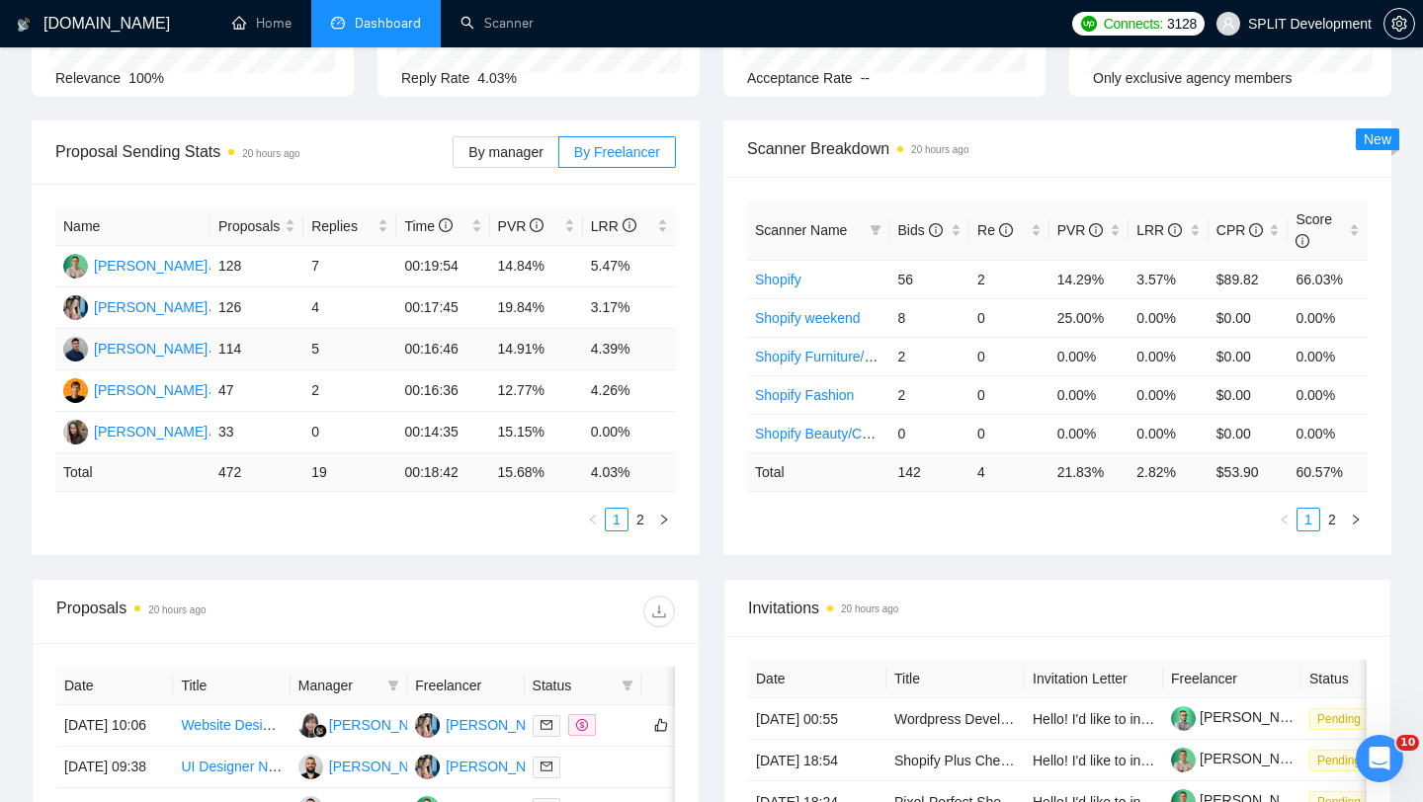
click at [317, 340] on td "5" at bounding box center [349, 349] width 93 height 41
click at [314, 362] on td "5" at bounding box center [349, 349] width 93 height 41
click at [315, 351] on td "5" at bounding box center [349, 349] width 93 height 41
click at [315, 392] on td "2" at bounding box center [349, 390] width 93 height 41
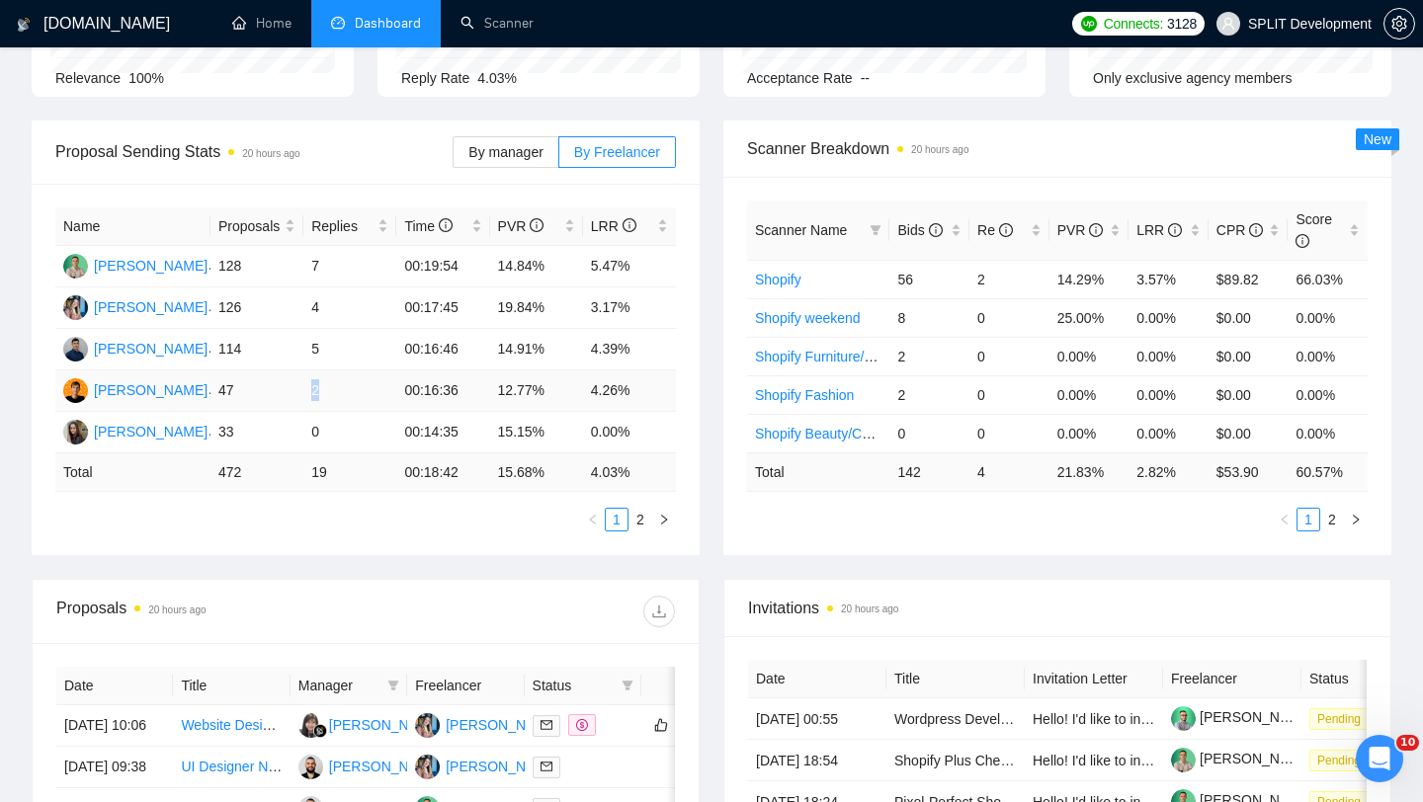
click at [315, 392] on td "2" at bounding box center [349, 390] width 93 height 41
click at [314, 434] on td "0" at bounding box center [349, 432] width 93 height 41
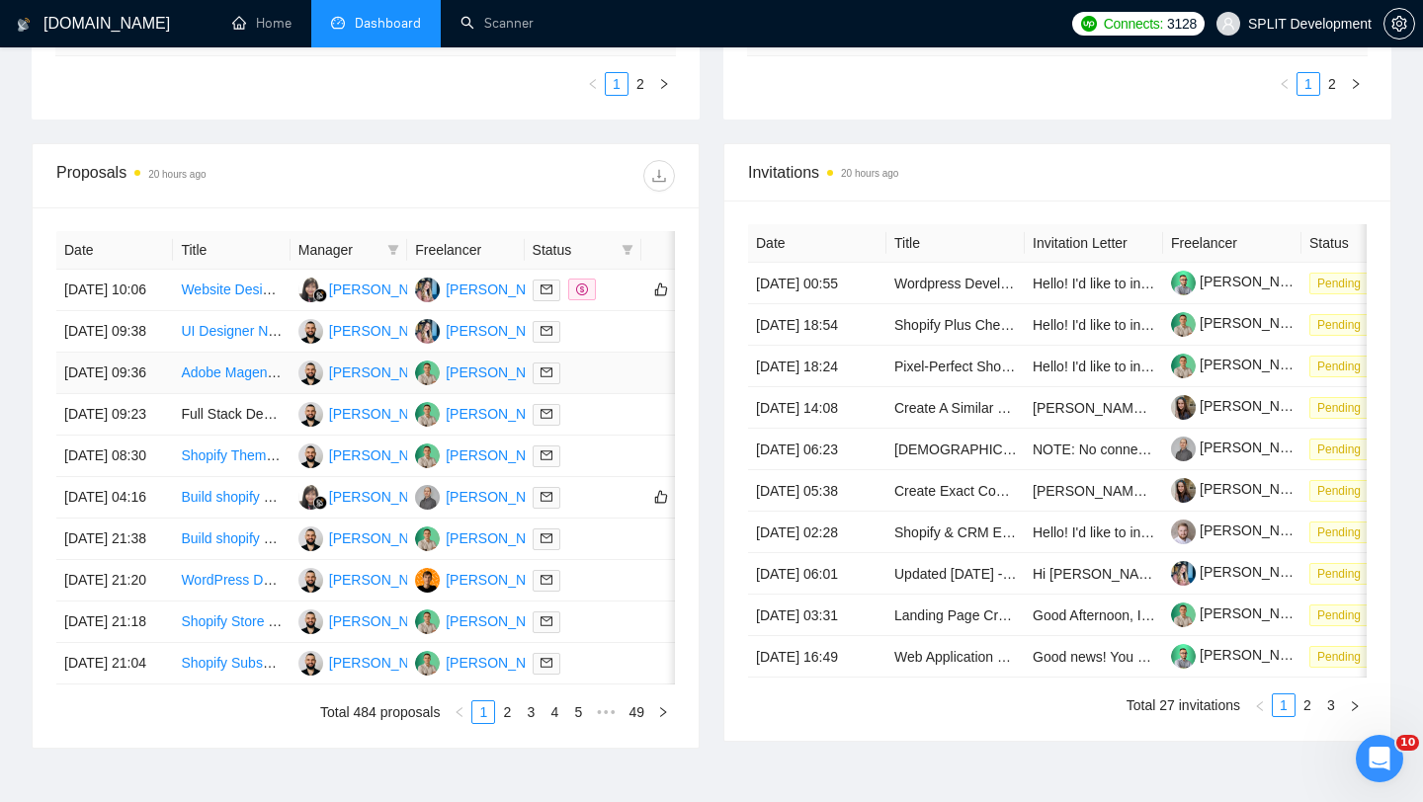
scroll to position [973, 0]
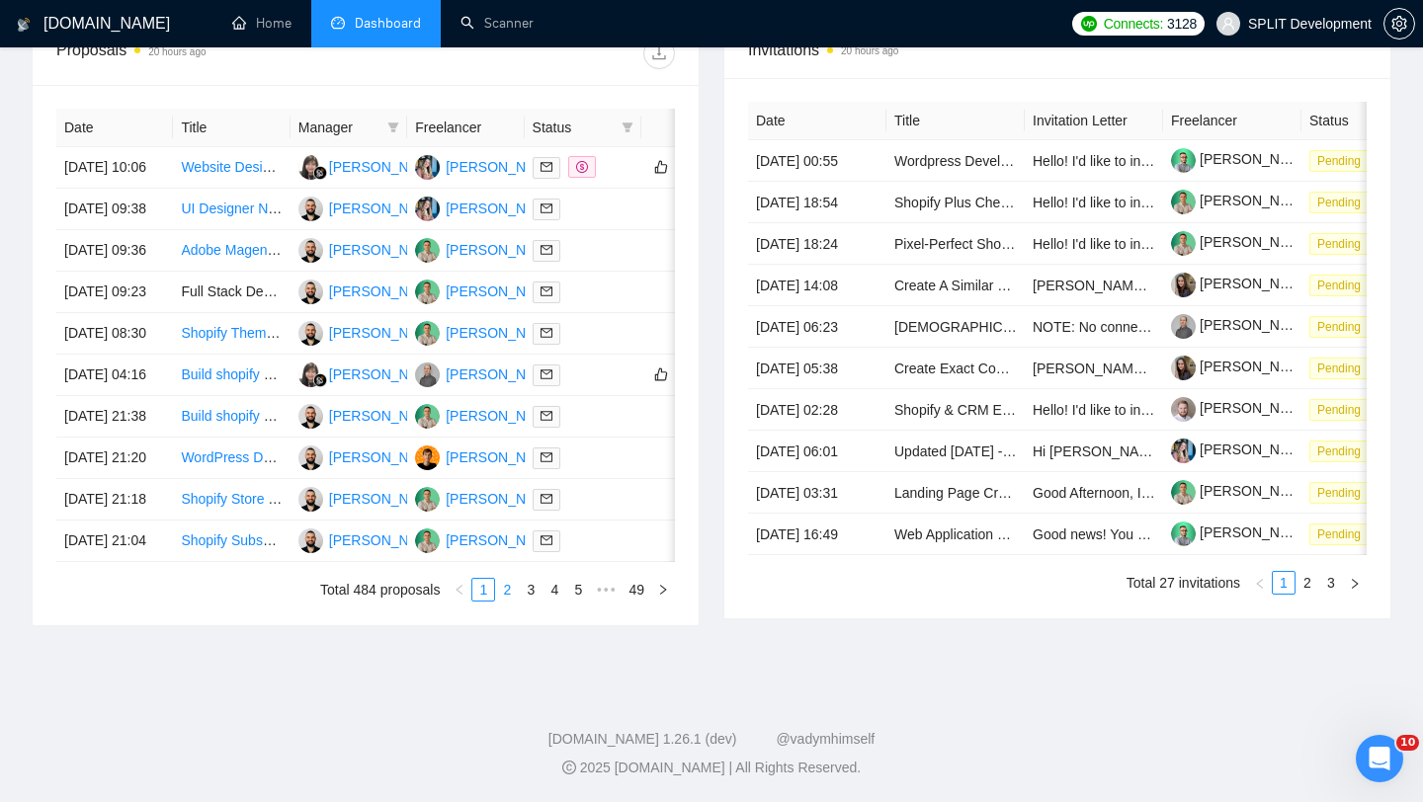
click at [501, 592] on link "2" at bounding box center [507, 590] width 22 height 22
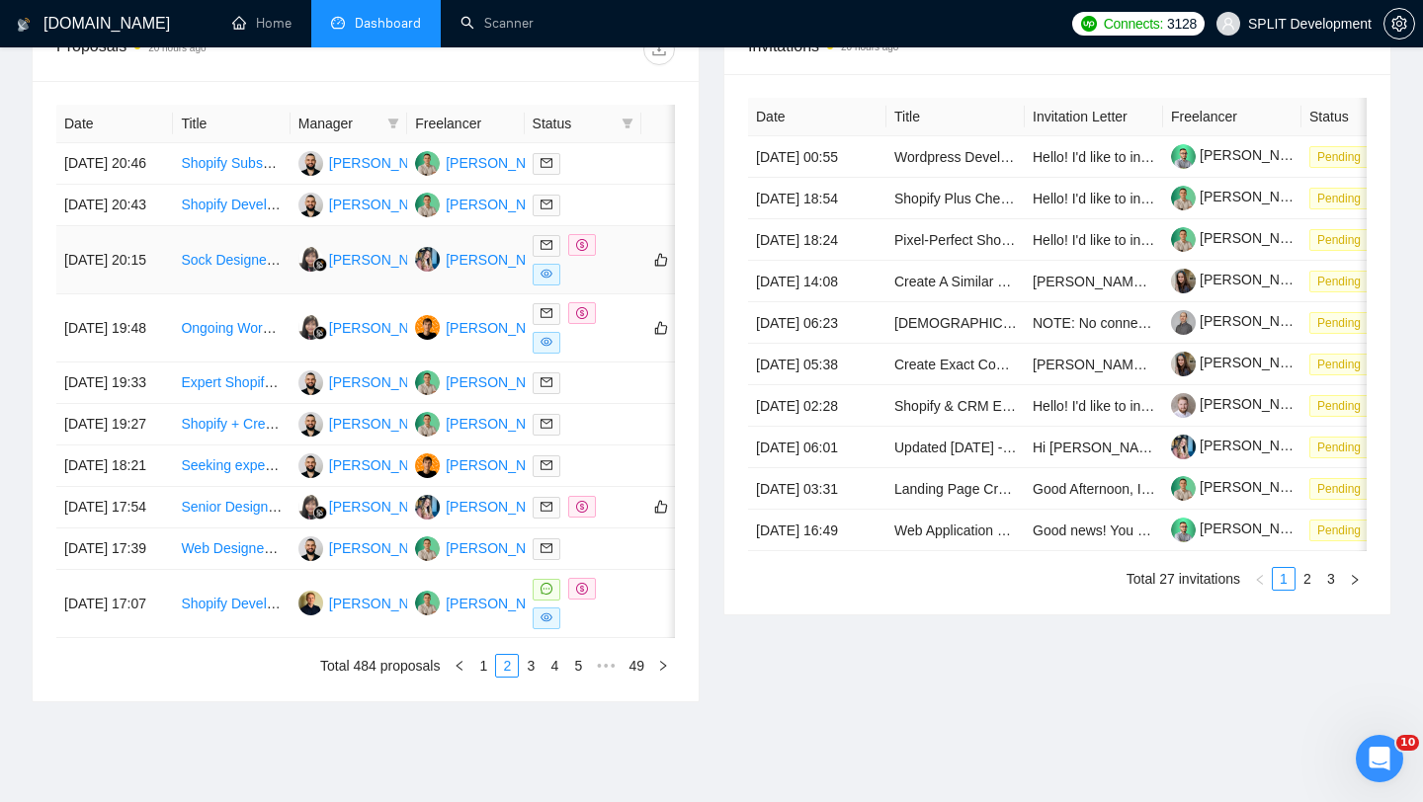
scroll to position [785, 0]
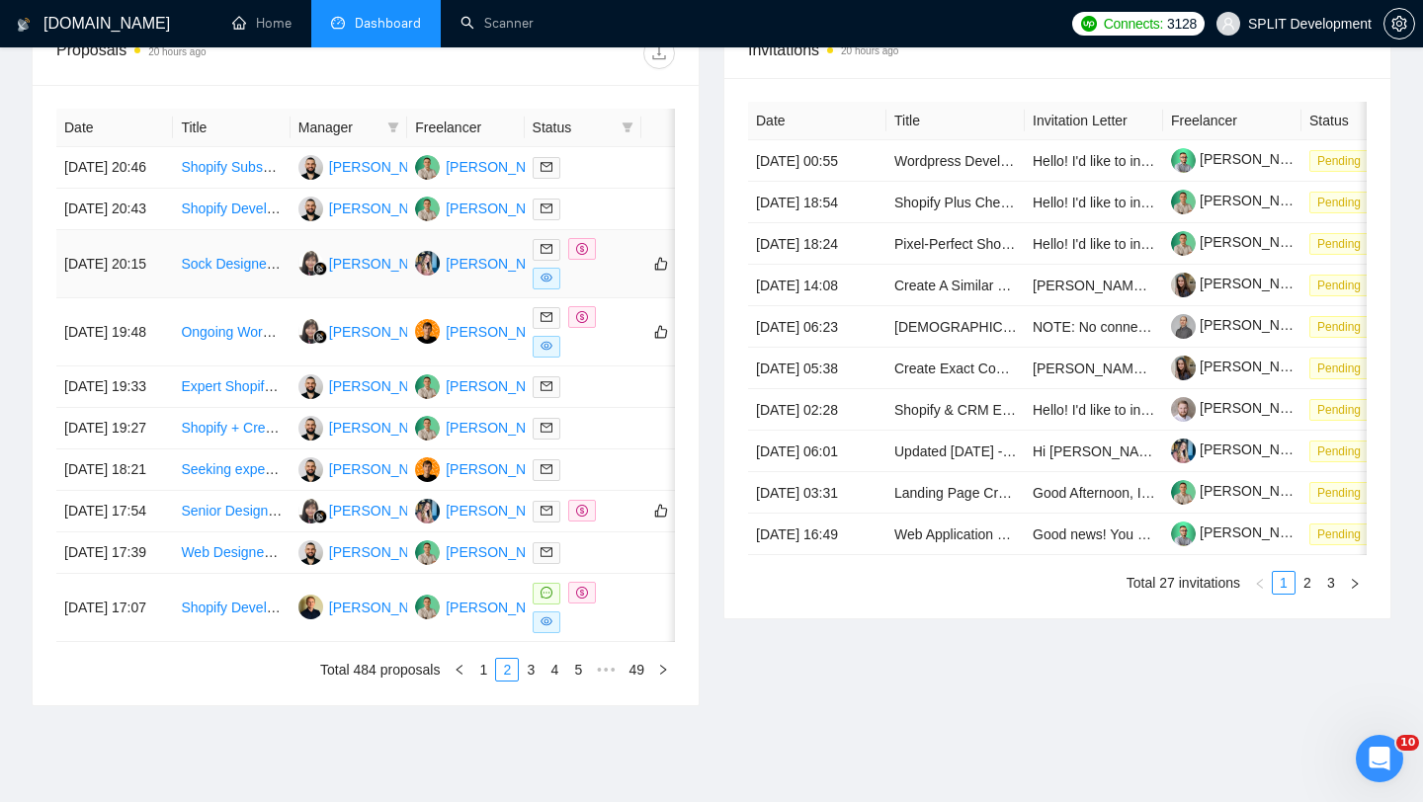
click at [602, 289] on div at bounding box center [583, 263] width 101 height 51
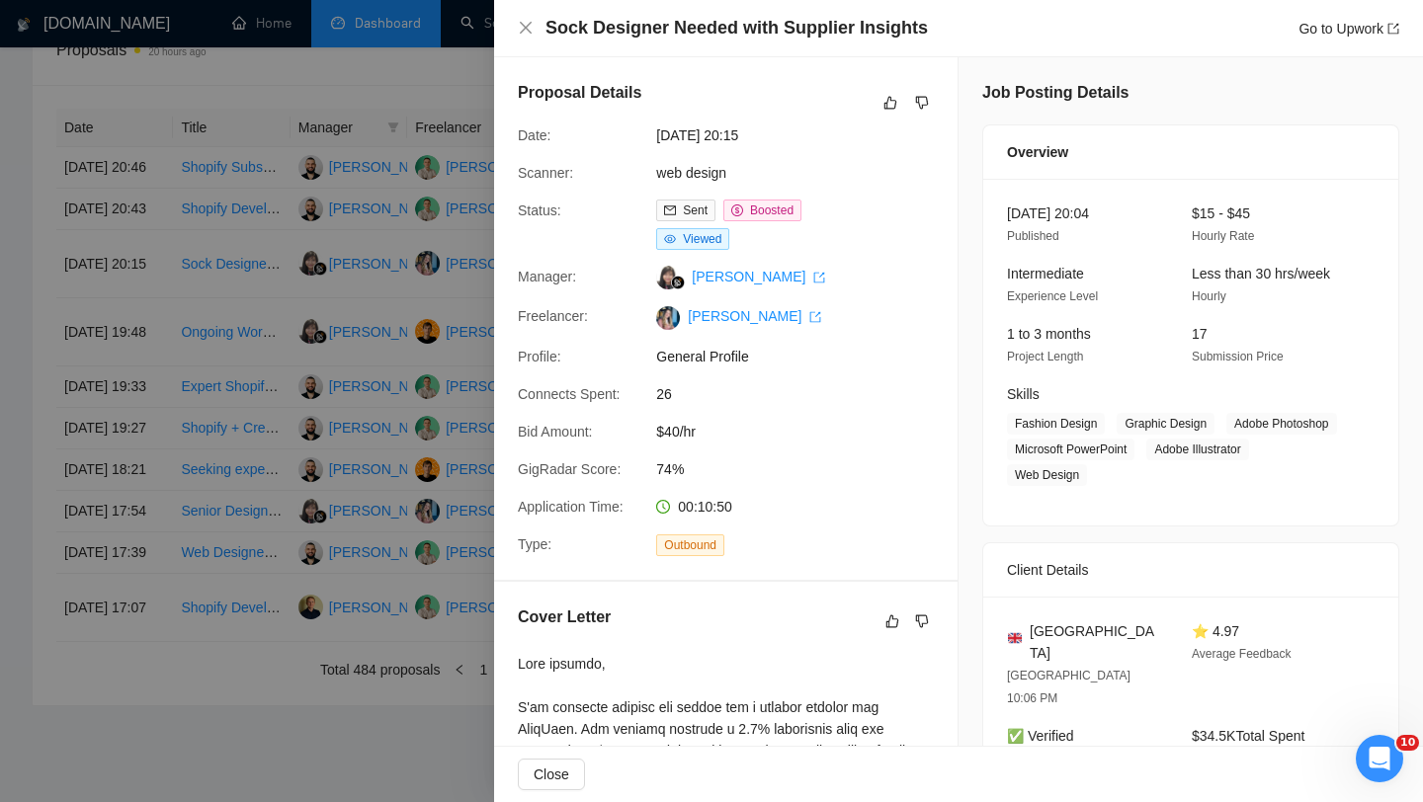
scroll to position [677, 0]
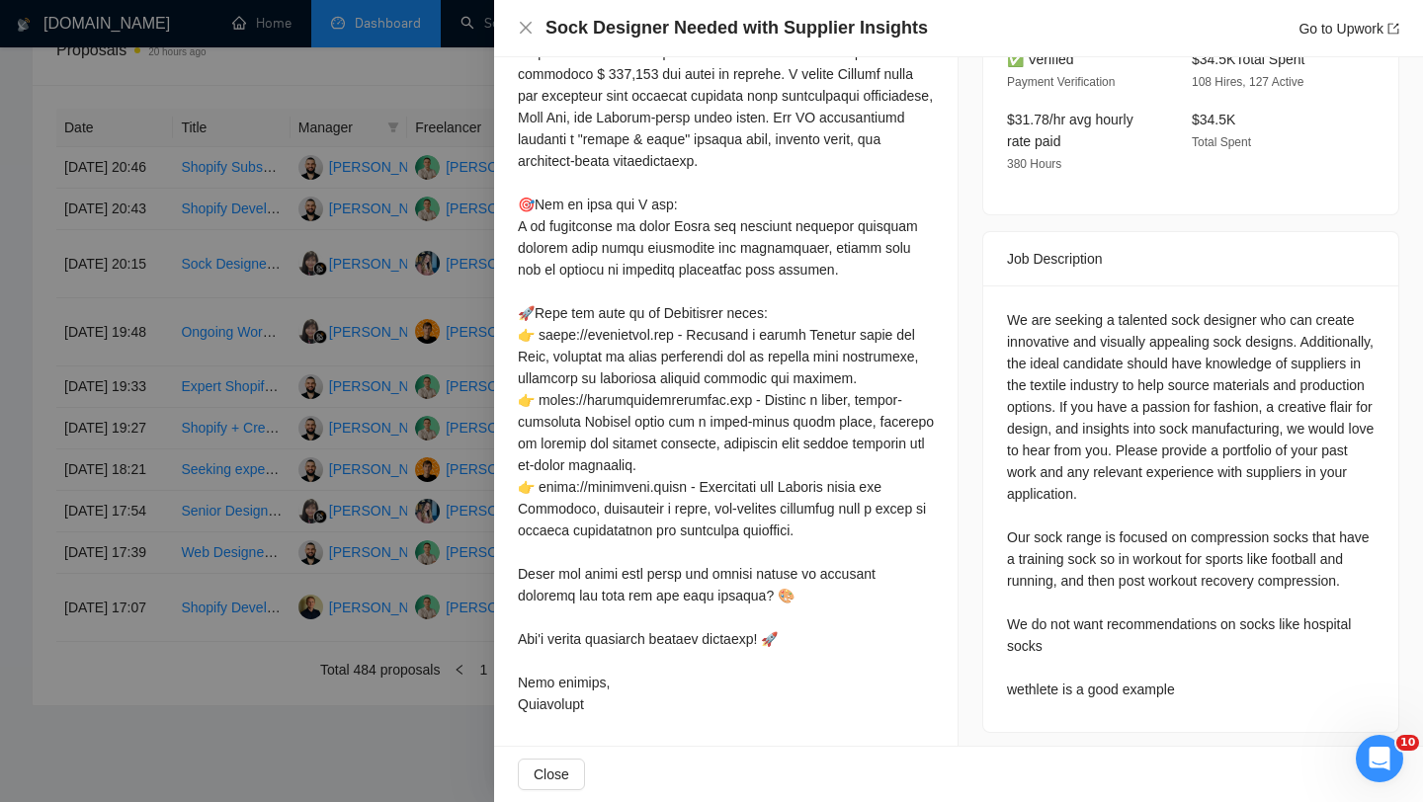
click at [514, 380] on div "Cover Letter" at bounding box center [725, 326] width 463 height 842
click at [469, 369] on div at bounding box center [711, 401] width 1423 height 802
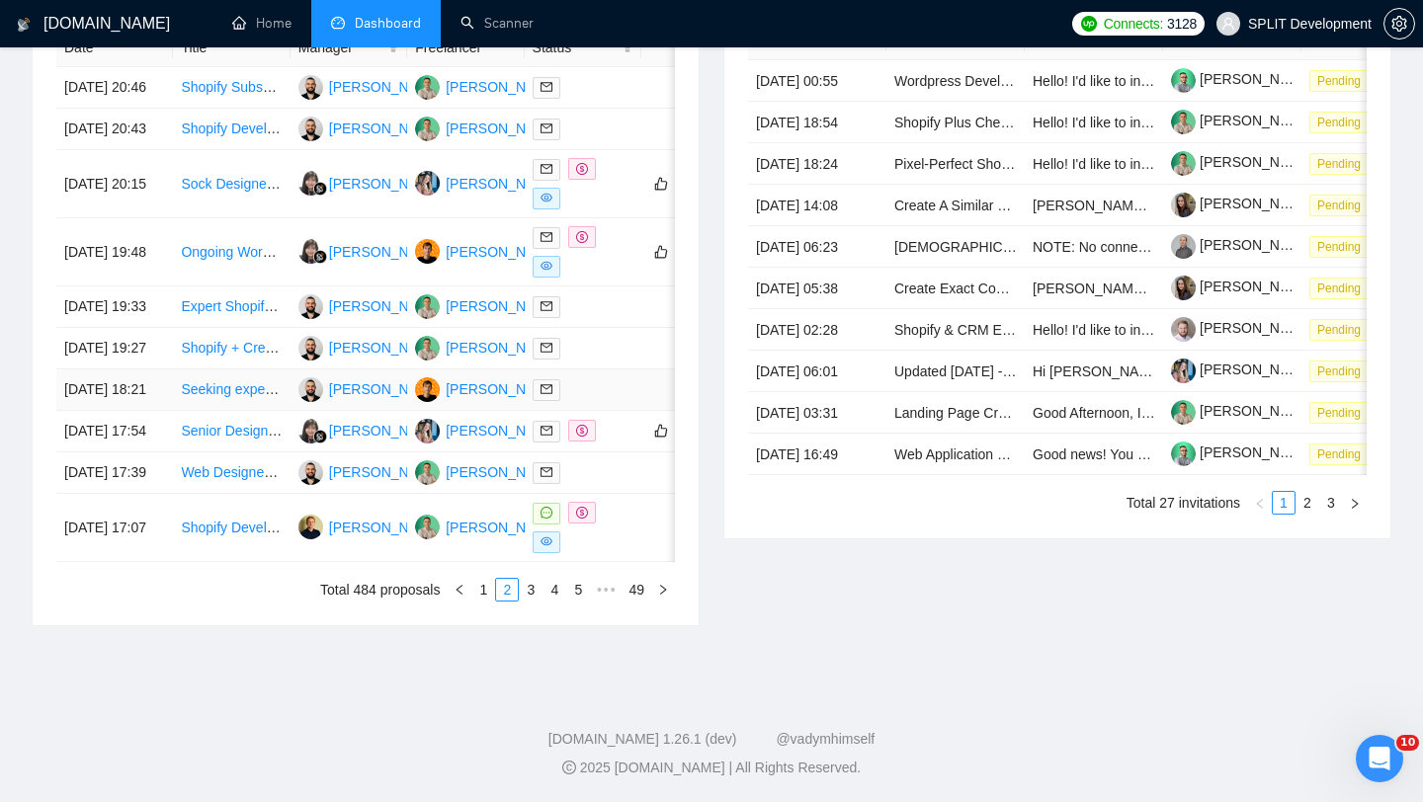
scroll to position [952, 0]
click at [619, 553] on div at bounding box center [583, 527] width 101 height 51
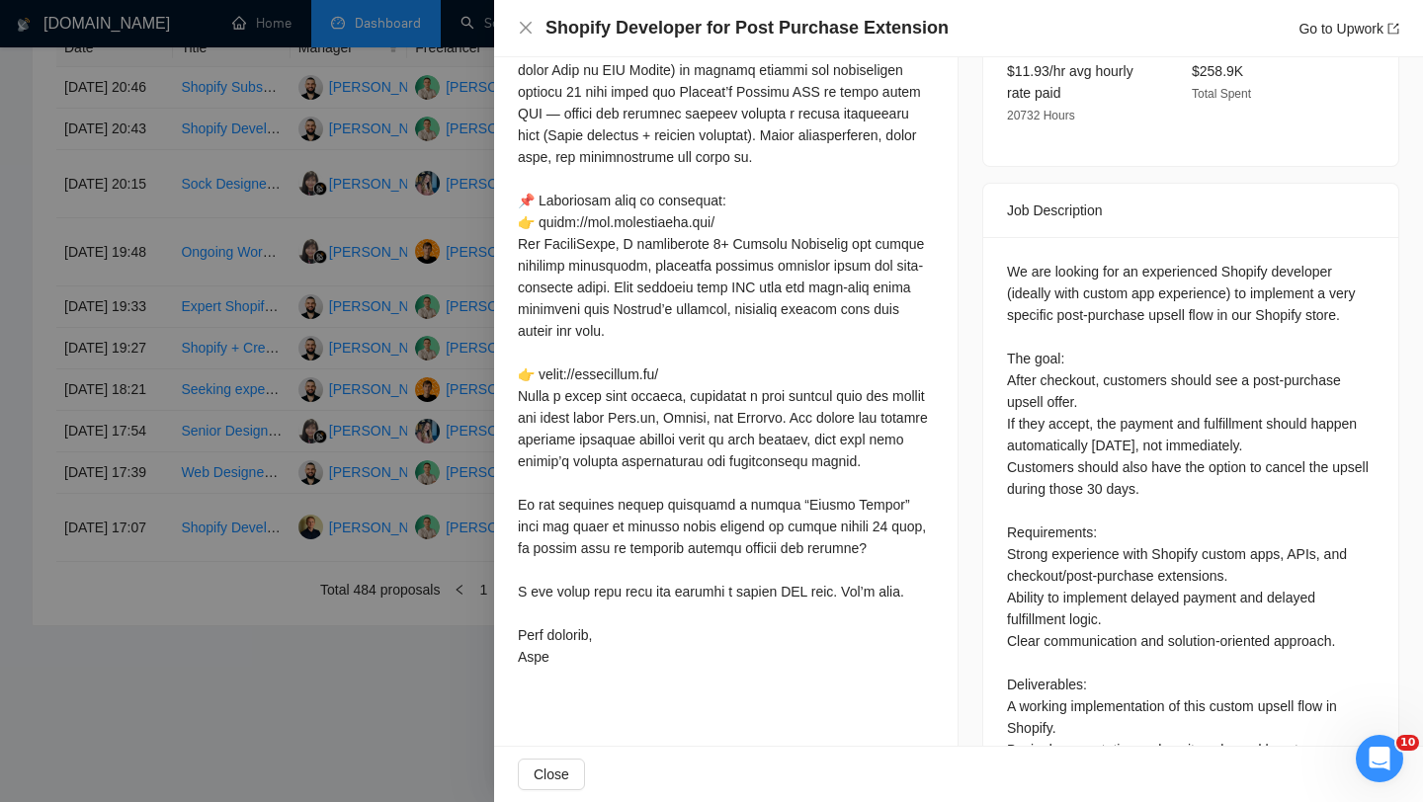
click at [468, 513] on div at bounding box center [711, 401] width 1423 height 802
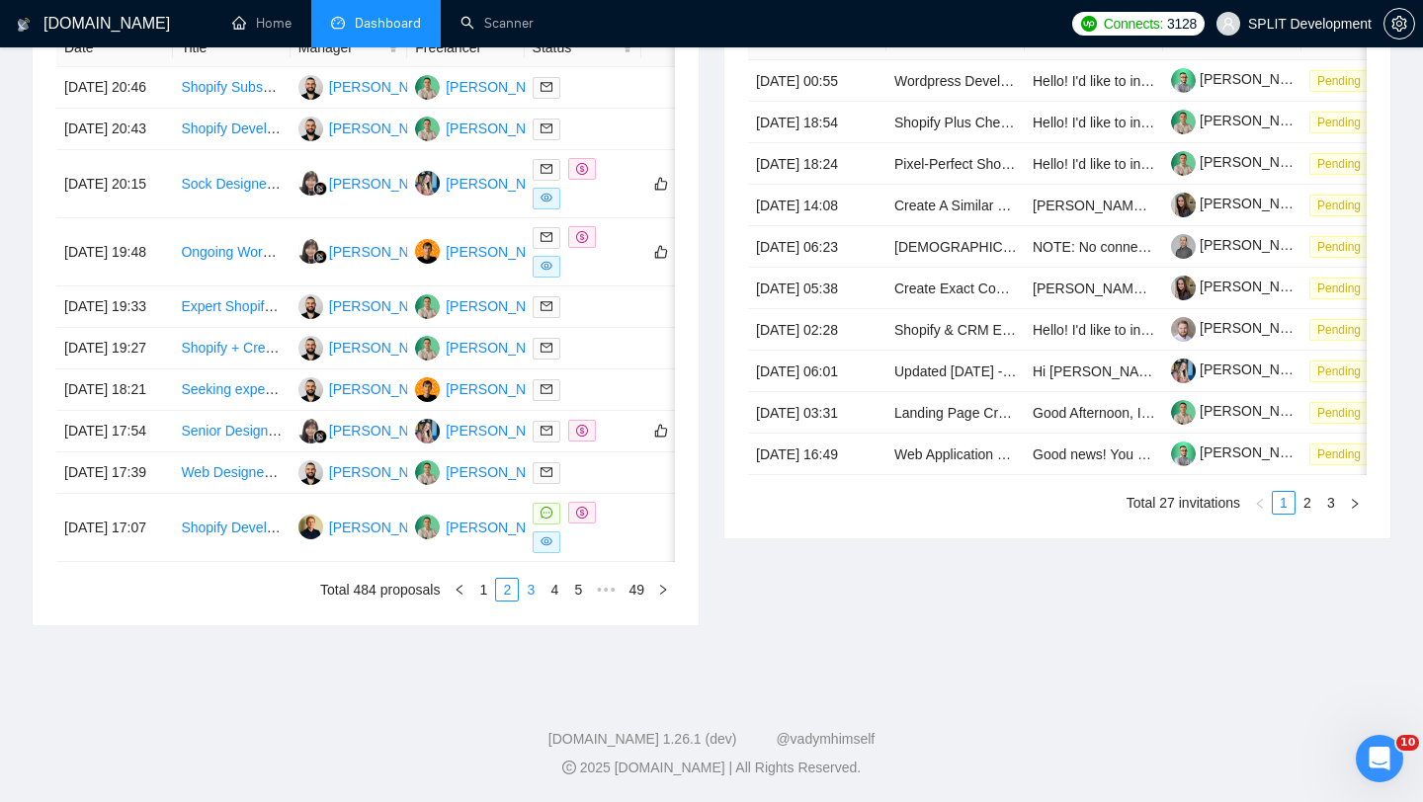
click at [529, 601] on link "3" at bounding box center [531, 590] width 22 height 22
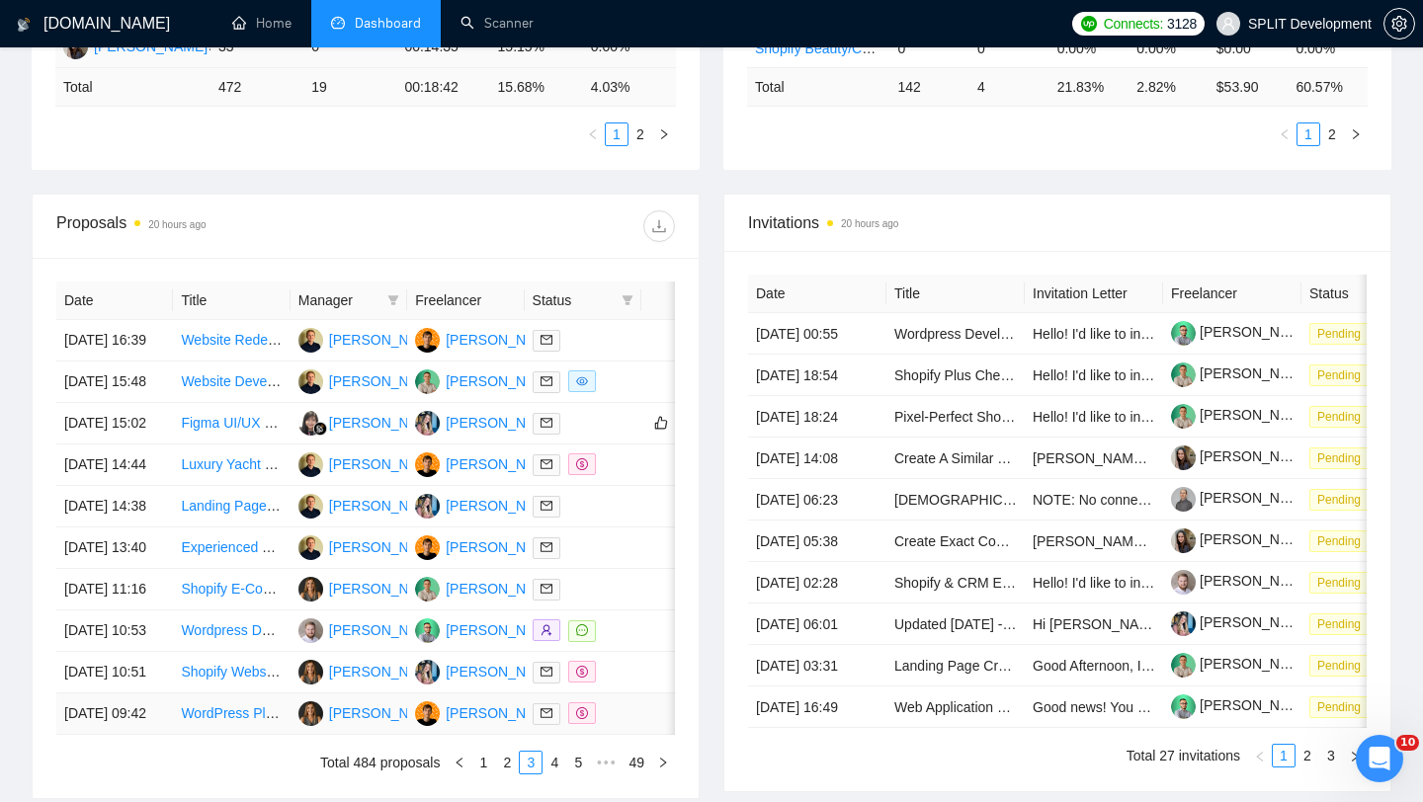
scroll to position [973, 0]
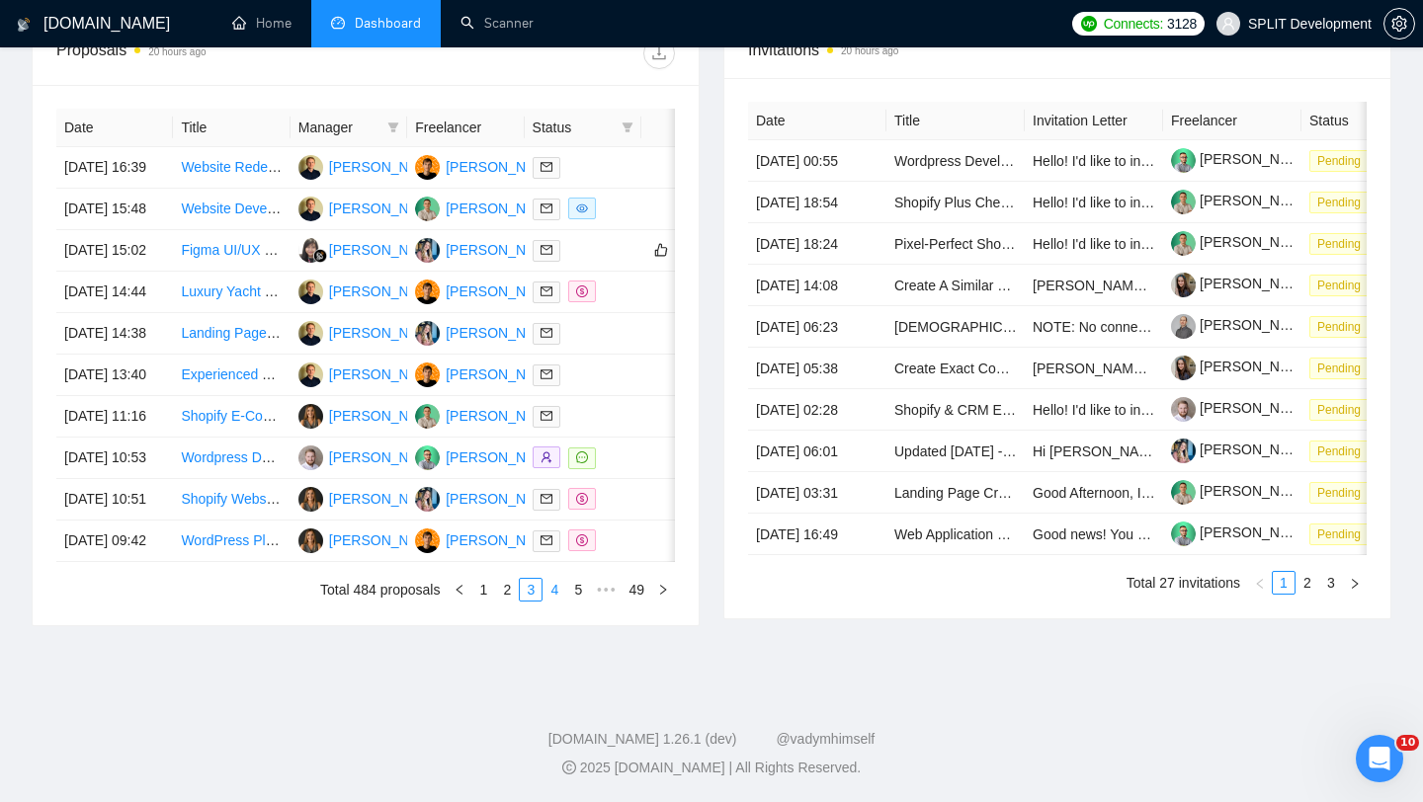
click at [559, 588] on link "4" at bounding box center [554, 590] width 22 height 22
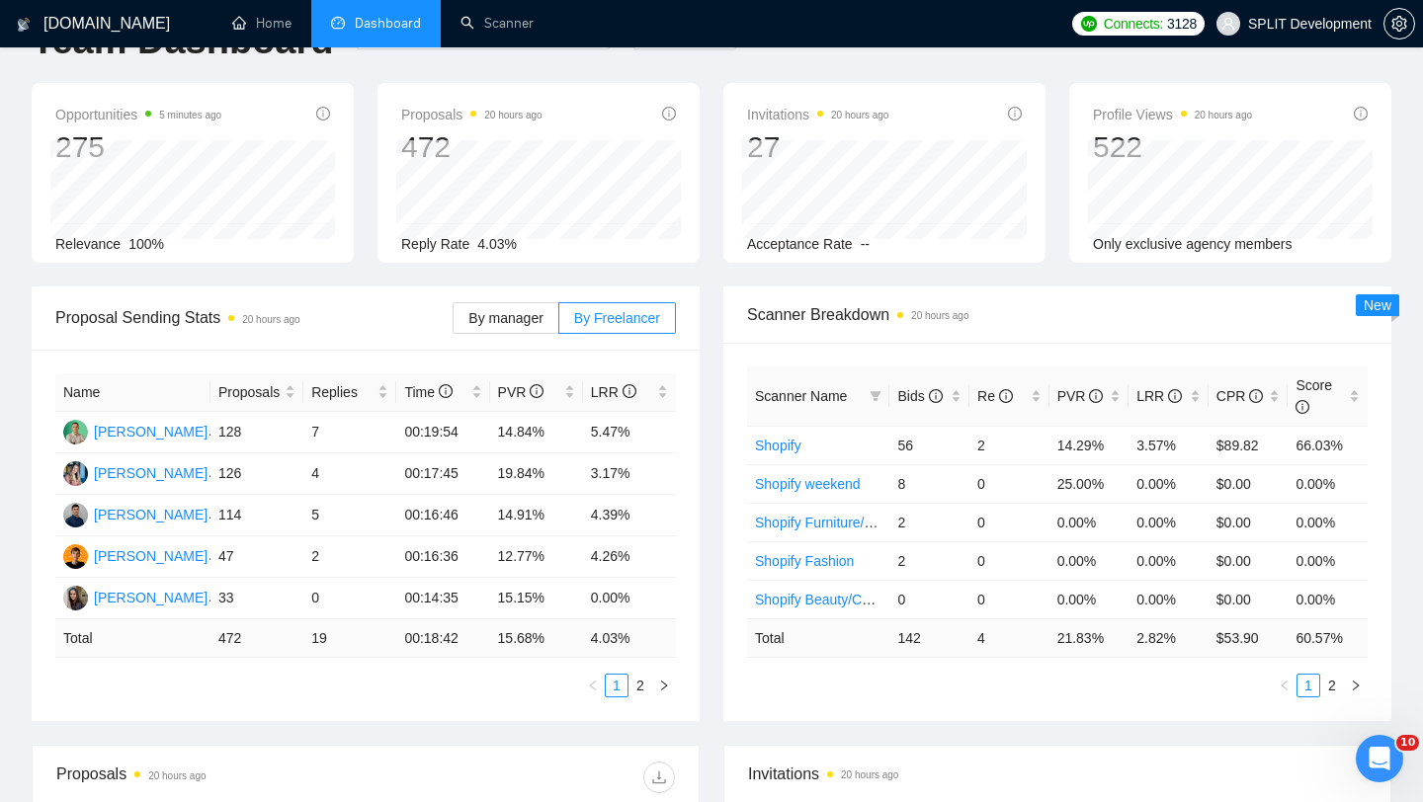
scroll to position [68, 0]
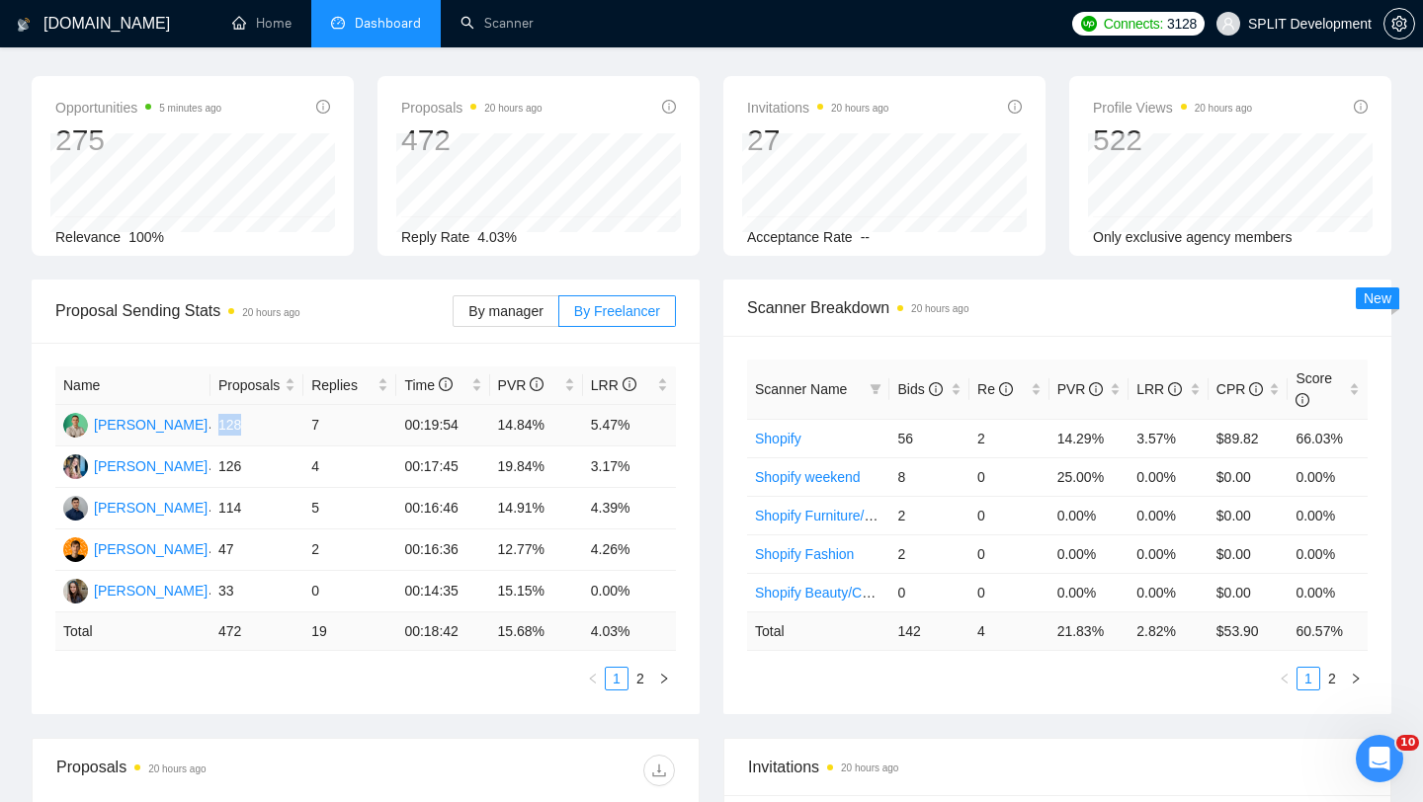
drag, startPoint x: 219, startPoint y: 422, endPoint x: 282, endPoint y: 424, distance: 62.3
click at [281, 424] on td "128" at bounding box center [256, 425] width 93 height 41
drag, startPoint x: 220, startPoint y: 466, endPoint x: 264, endPoint y: 466, distance: 43.5
click at [264, 467] on td "126" at bounding box center [256, 467] width 93 height 41
drag, startPoint x: 219, startPoint y: 506, endPoint x: 262, endPoint y: 508, distance: 42.5
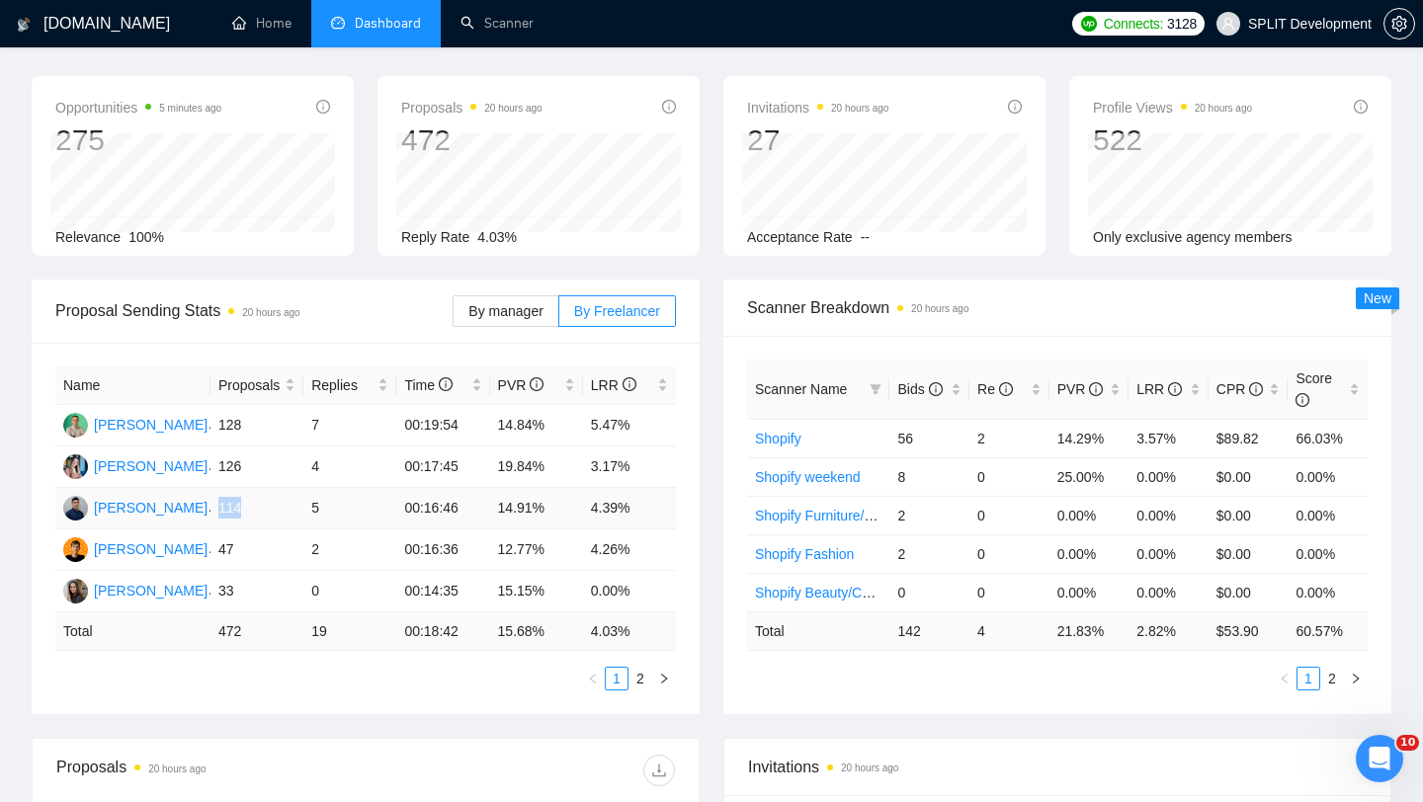
click at [262, 508] on td "114" at bounding box center [256, 508] width 93 height 41
